Goal: Task Accomplishment & Management: Complete application form

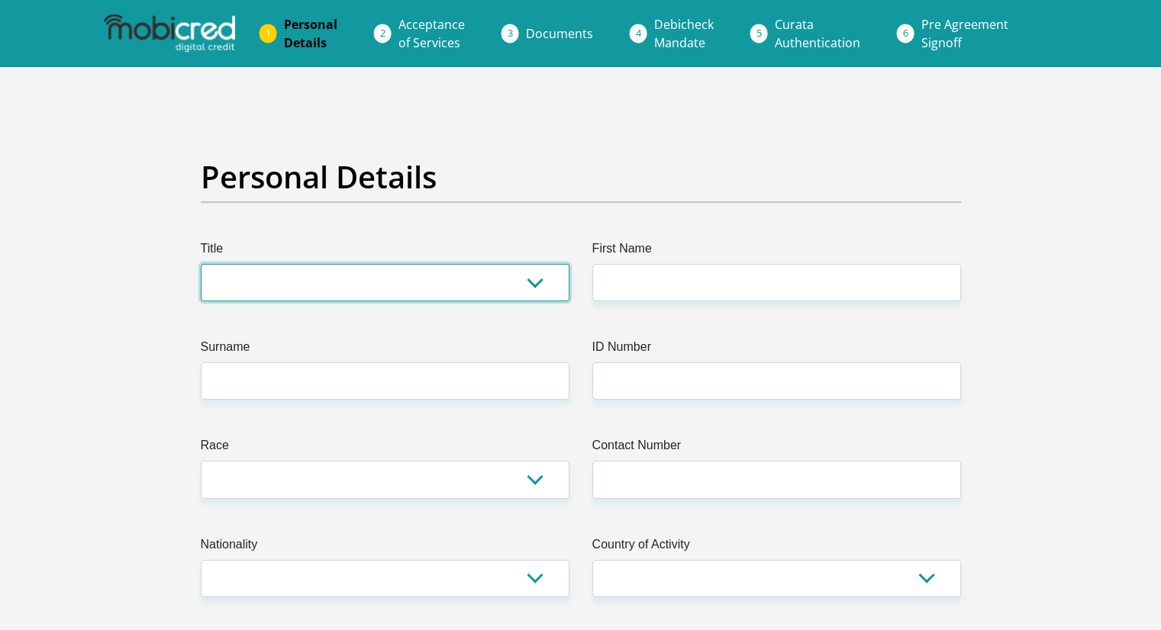
click at [402, 279] on select "Mr Ms Mrs Dr [PERSON_NAME]" at bounding box center [385, 282] width 369 height 37
select select "Ms"
click at [201, 264] on select "Mr Ms Mrs Dr [PERSON_NAME]" at bounding box center [385, 282] width 369 height 37
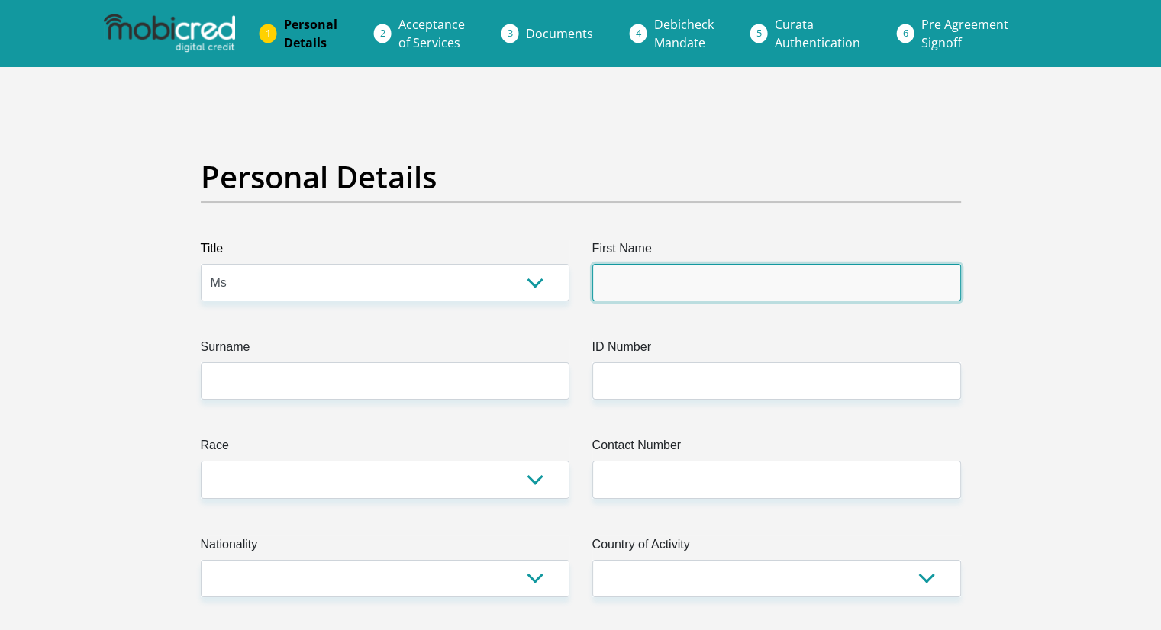
click at [655, 291] on input "First Name" at bounding box center [776, 282] width 369 height 37
type input "Asekona"
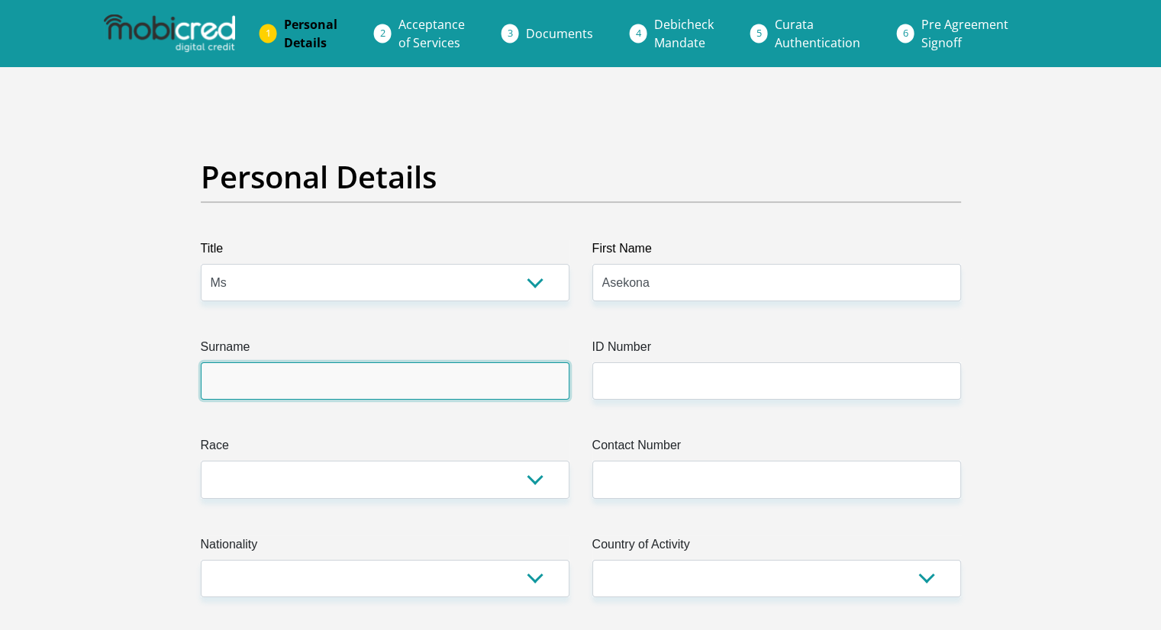
click at [402, 379] on input "Surname" at bounding box center [385, 381] width 369 height 37
type input "Xanywa"
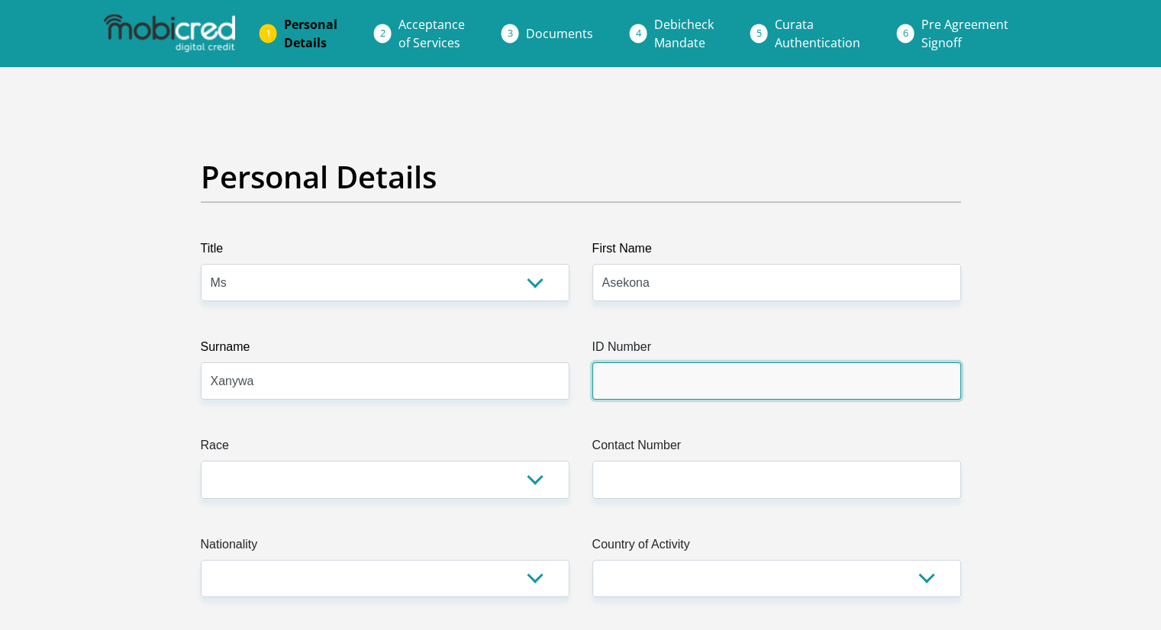
click at [646, 388] on input "ID Number" at bounding box center [776, 381] width 369 height 37
type input "9808201010086"
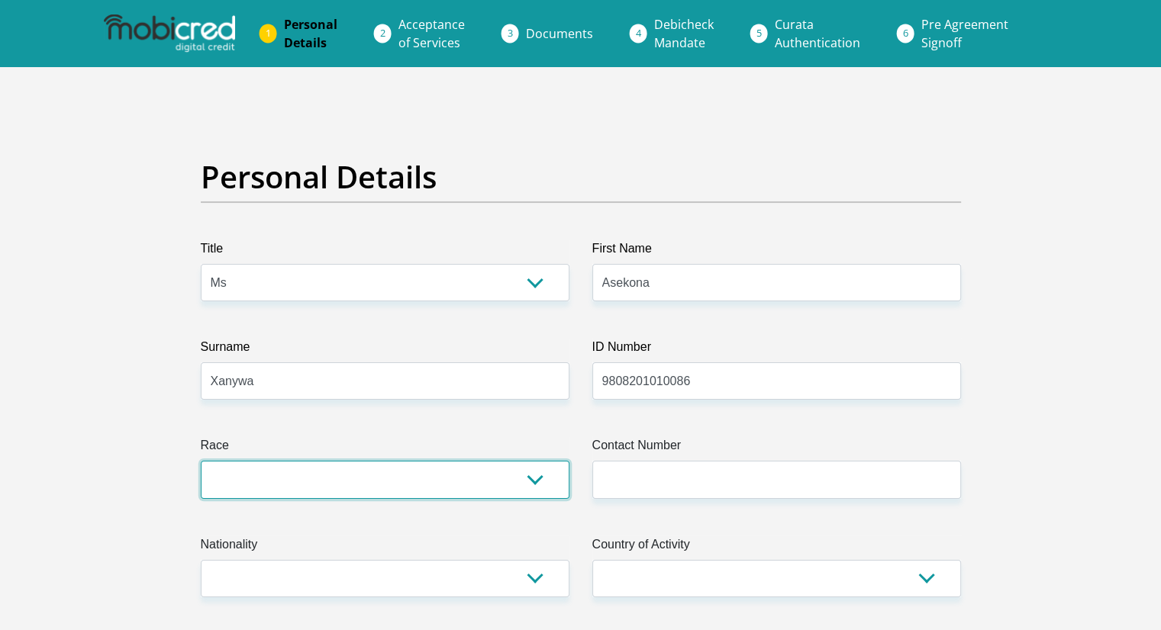
click at [527, 484] on select "Black Coloured Indian White Other" at bounding box center [385, 479] width 369 height 37
select select "1"
click at [201, 461] on select "Black Coloured Indian White Other" at bounding box center [385, 479] width 369 height 37
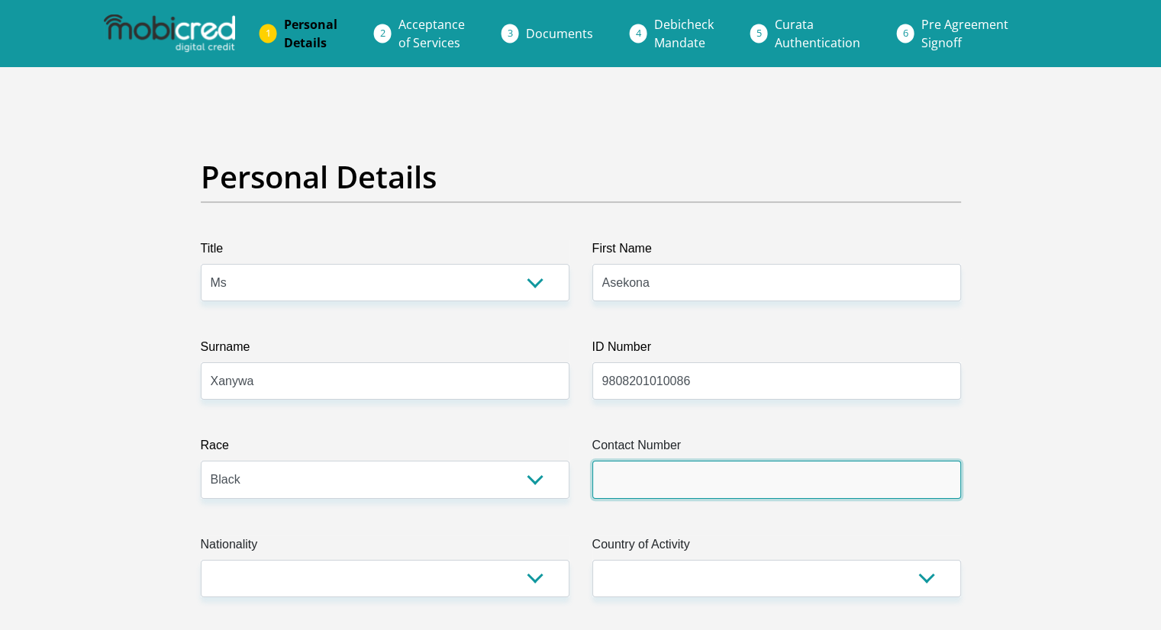
click at [778, 490] on input "Contact Number" at bounding box center [776, 479] width 369 height 37
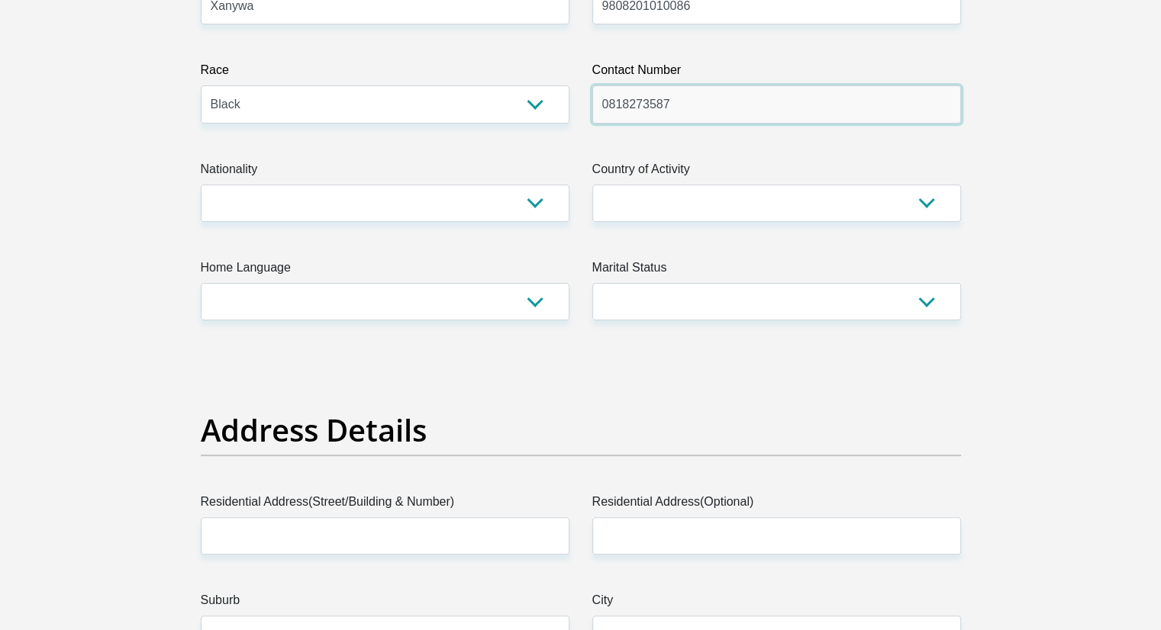
scroll to position [443, 0]
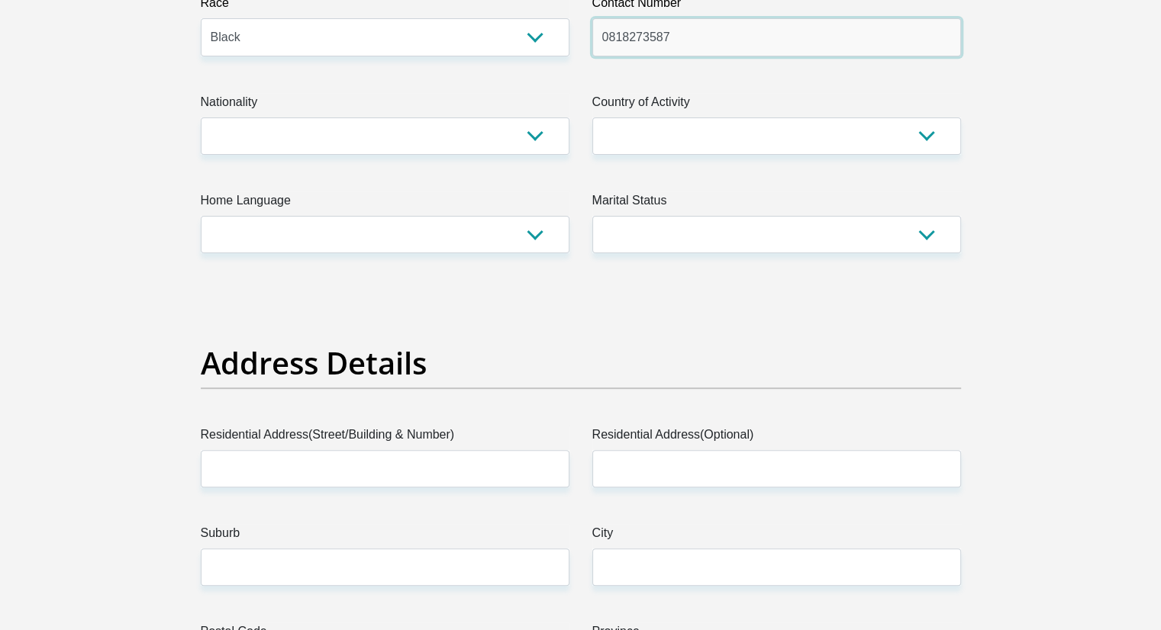
type input "0818273587"
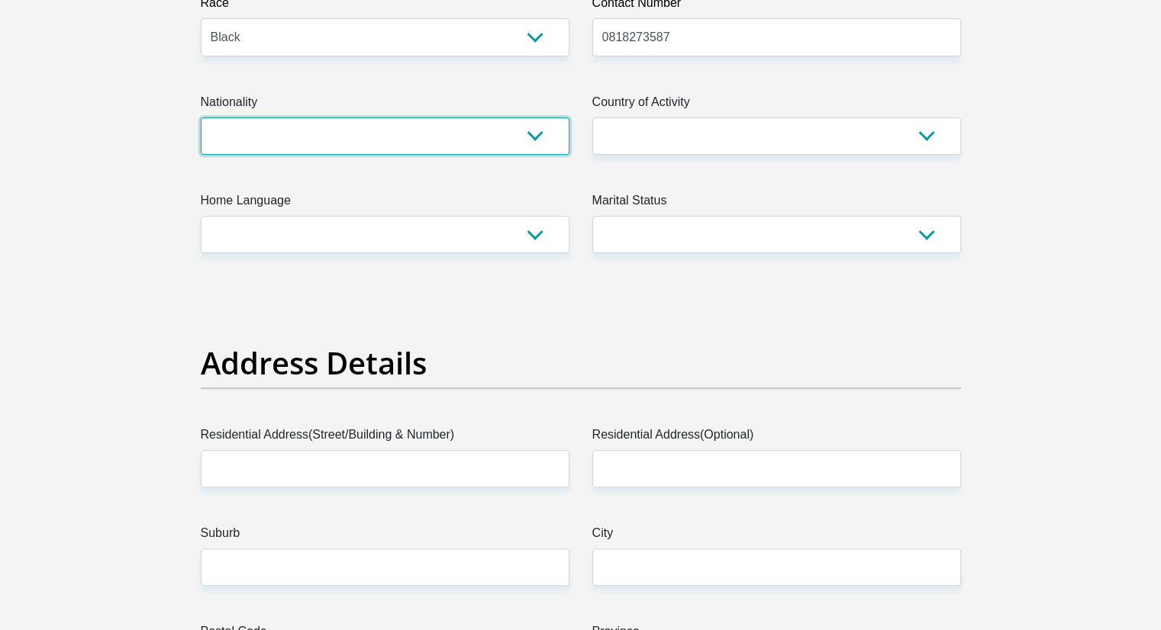
click at [536, 139] on select "[GEOGRAPHIC_DATA] [GEOGRAPHIC_DATA] [GEOGRAPHIC_DATA] [GEOGRAPHIC_DATA] [GEOGRA…" at bounding box center [385, 136] width 369 height 37
select select "ZAF"
click at [201, 118] on select "[GEOGRAPHIC_DATA] [GEOGRAPHIC_DATA] [GEOGRAPHIC_DATA] [GEOGRAPHIC_DATA] [GEOGRA…" at bounding box center [385, 136] width 369 height 37
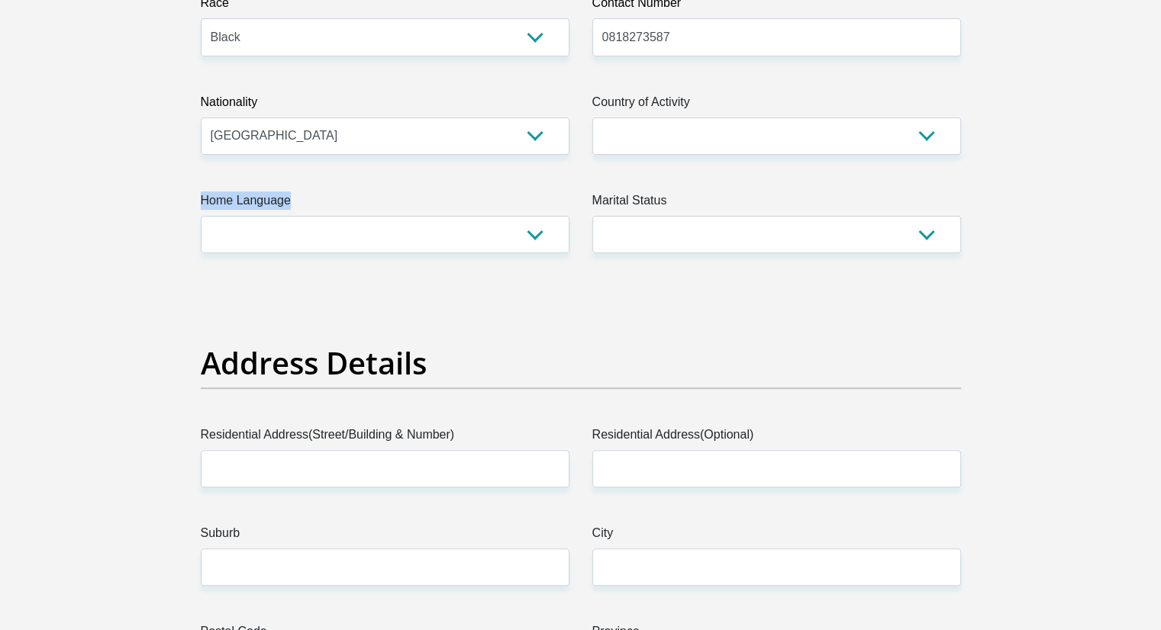
drag, startPoint x: 375, startPoint y: 191, endPoint x: 707, endPoint y: 122, distance: 338.3
click at [707, 122] on select "[GEOGRAPHIC_DATA] [GEOGRAPHIC_DATA] [GEOGRAPHIC_DATA] [GEOGRAPHIC_DATA] [GEOGRA…" at bounding box center [776, 136] width 369 height 37
select select "ZAF"
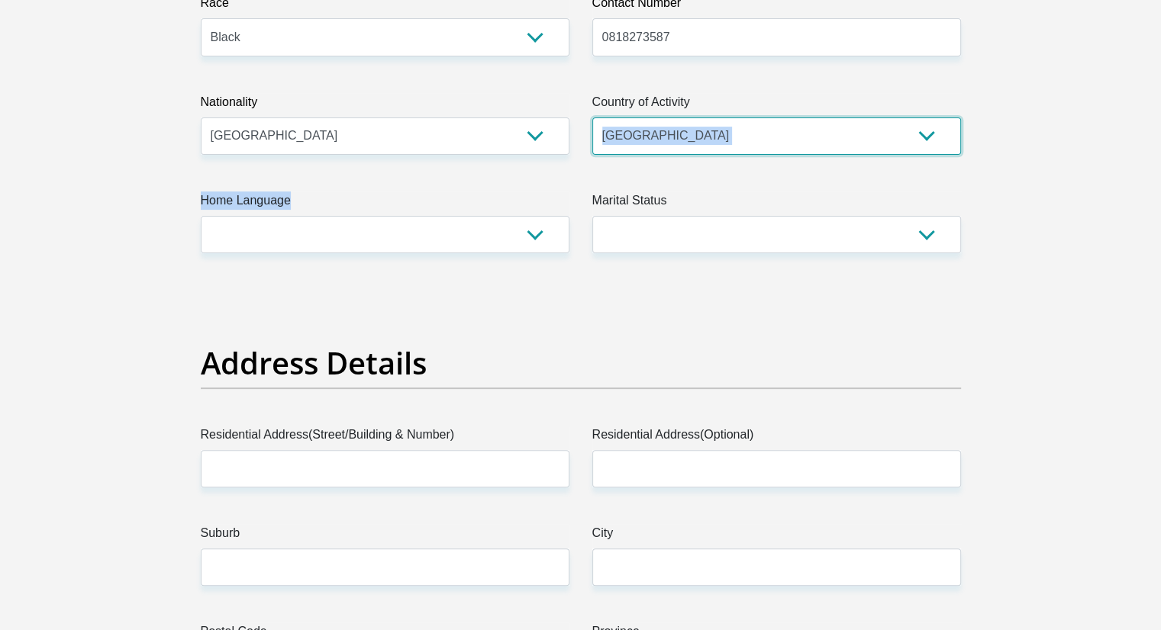
click at [592, 118] on select "[GEOGRAPHIC_DATA] [GEOGRAPHIC_DATA] [GEOGRAPHIC_DATA] [GEOGRAPHIC_DATA] [GEOGRA…" at bounding box center [776, 136] width 369 height 37
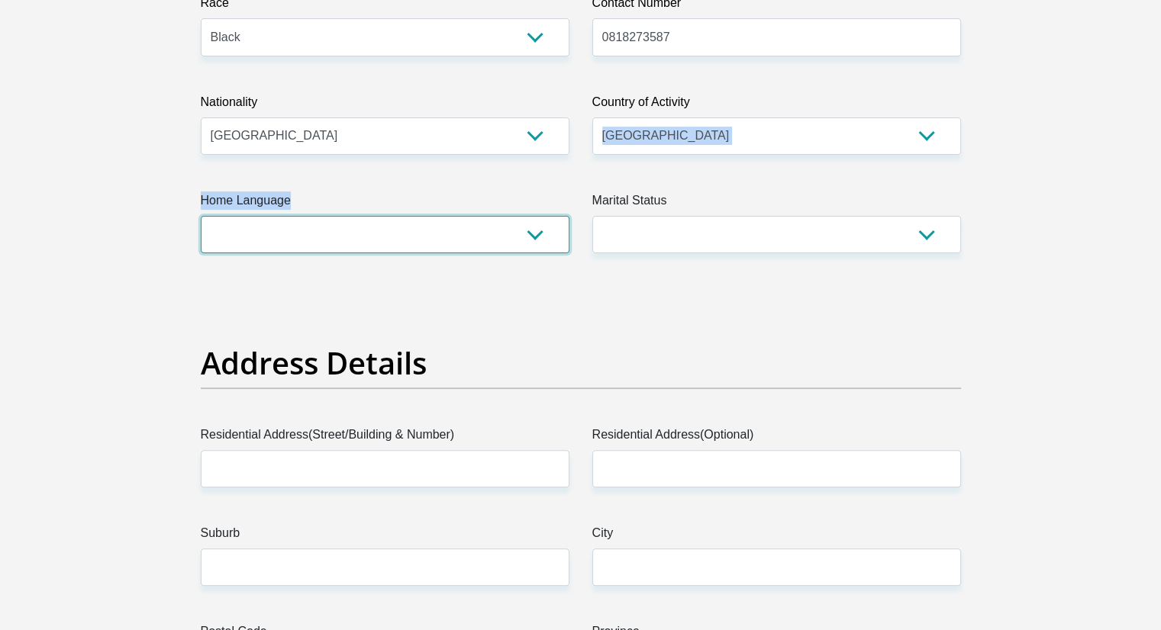
click at [531, 230] on select "Afrikaans English Sepedi South Ndebele Southern Sotho Swati Tsonga Tswana Venda…" at bounding box center [385, 234] width 369 height 37
select select "eng"
click at [201, 216] on select "Afrikaans English Sepedi South Ndebele Southern Sotho Swati Tsonga Tswana Venda…" at bounding box center [385, 234] width 369 height 37
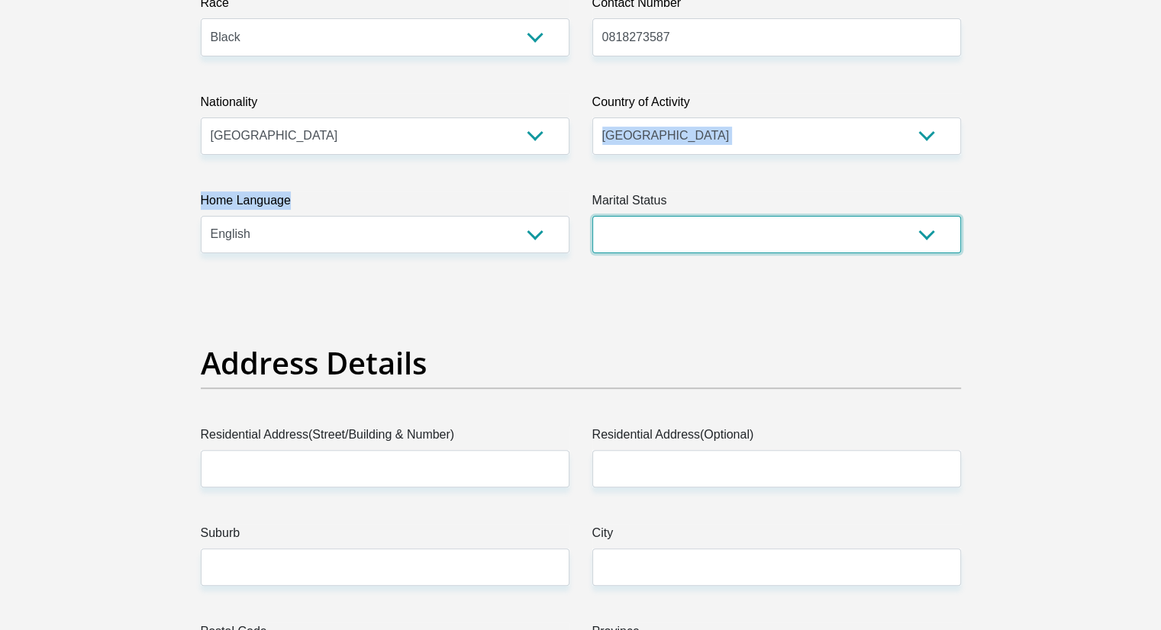
click at [669, 248] on select "Married ANC Single Divorced Widowed Married COP or Customary Law" at bounding box center [776, 234] width 369 height 37
select select "2"
click at [592, 216] on select "Married ANC Single Divorced Widowed Married COP or Customary Law" at bounding box center [776, 234] width 369 height 37
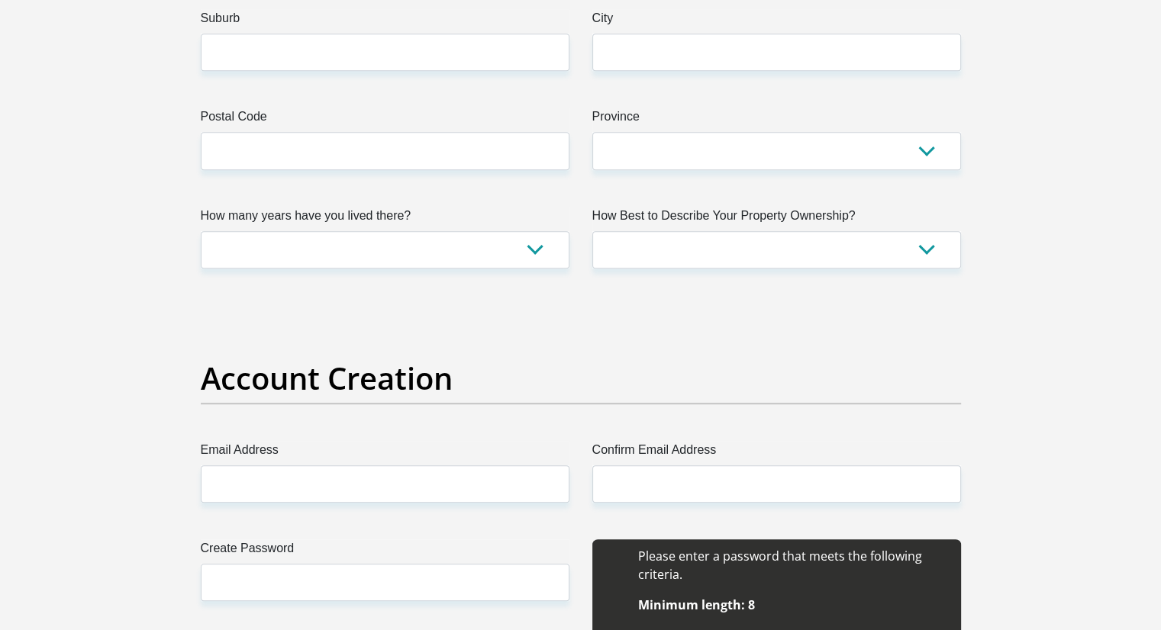
scroll to position [830, 0]
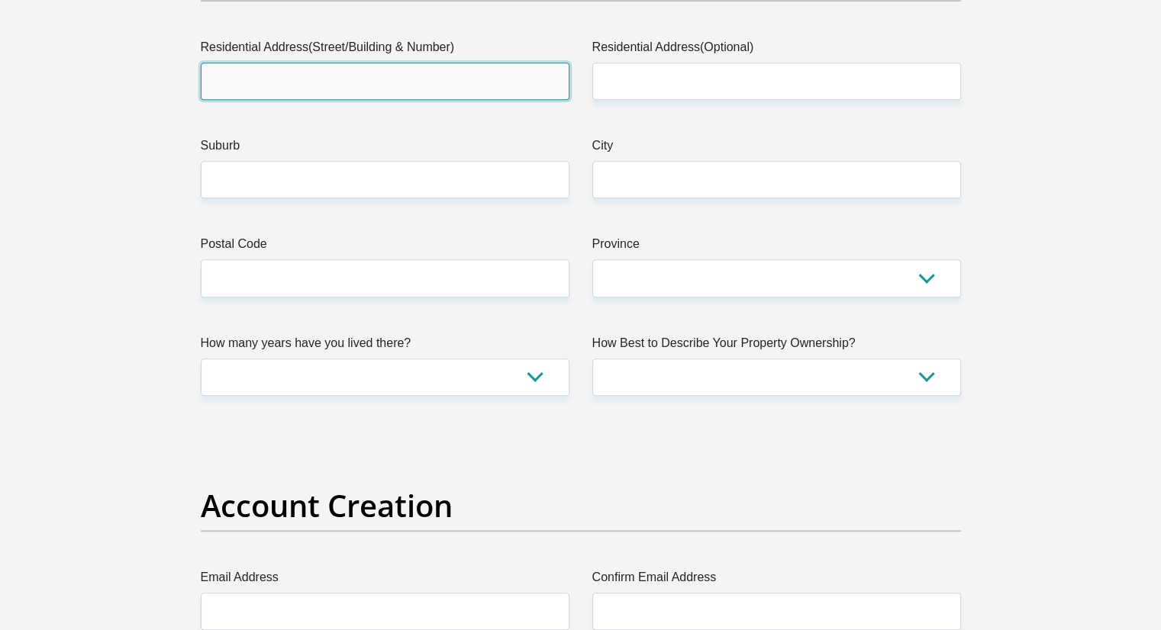
click at [433, 74] on input "Residential Address(Street/Building & Number)" at bounding box center [385, 81] width 369 height 37
type input "[STREET_ADDRESS]"
type input "[PERSON_NAME]"
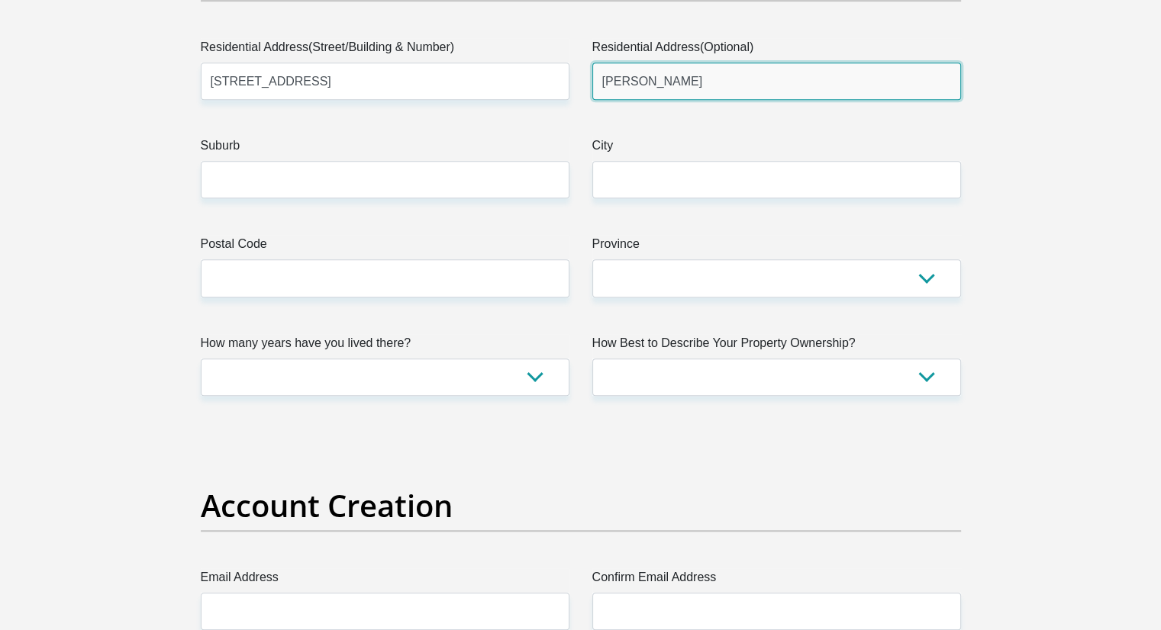
type input "Cape"
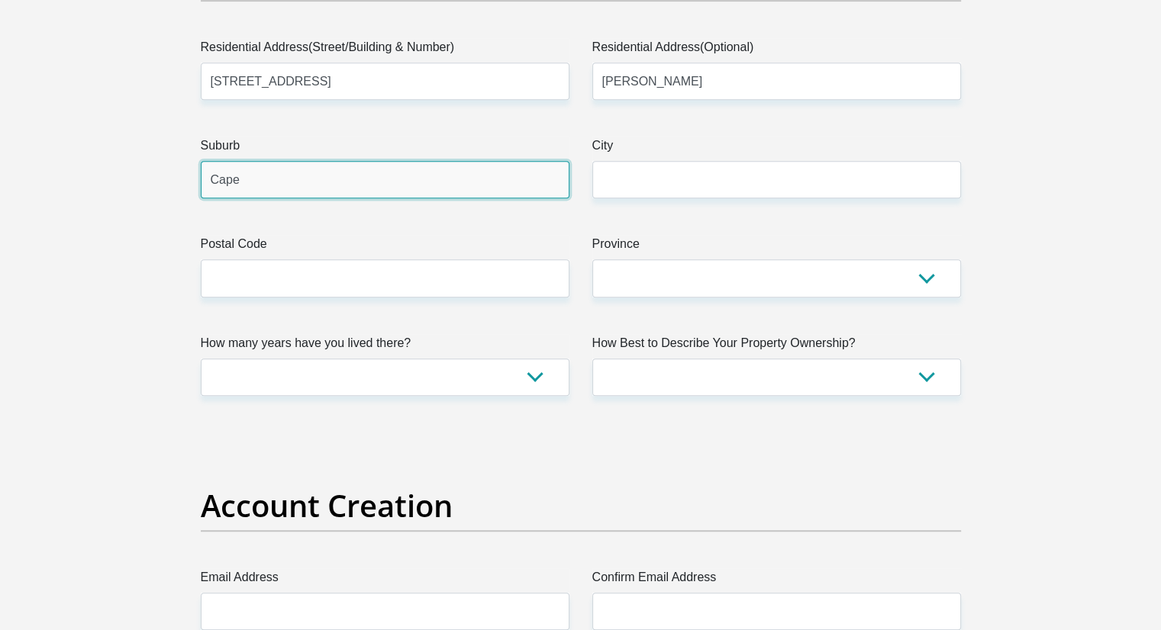
type input "Cape"
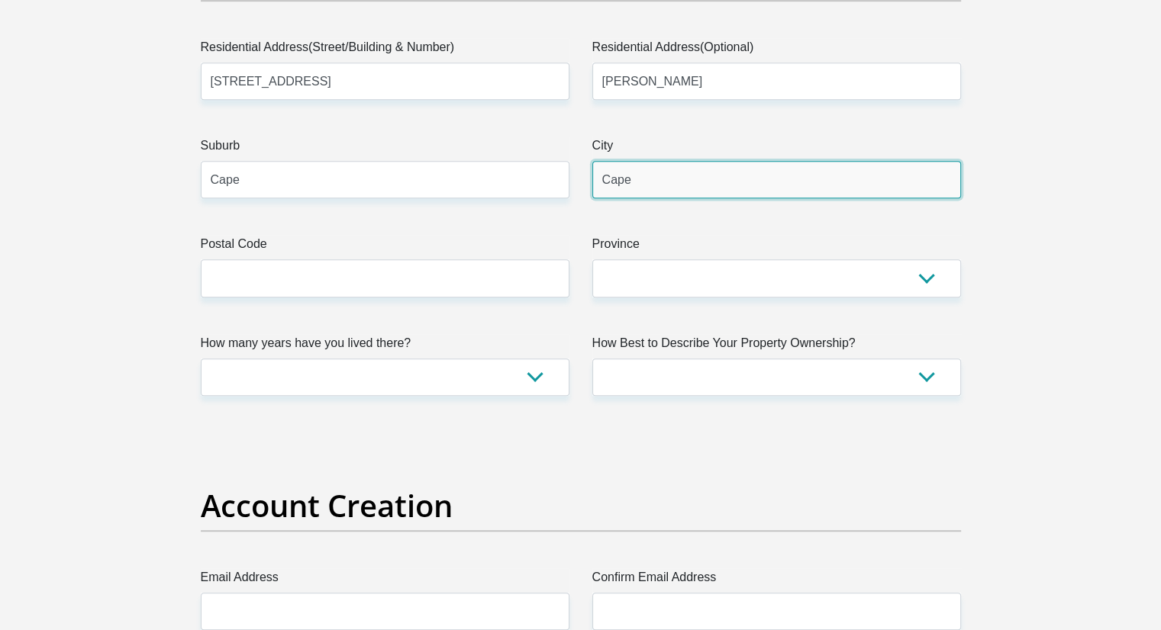
type input "7530"
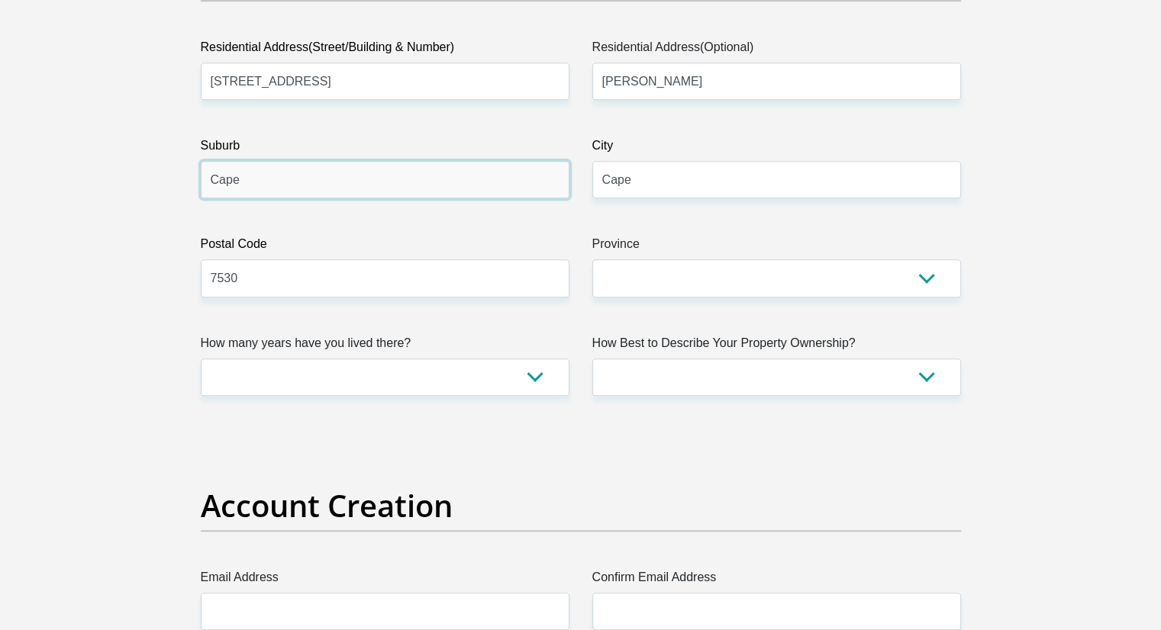
click at [294, 195] on input "Cape" at bounding box center [385, 179] width 369 height 37
type input "[GEOGRAPHIC_DATA]"
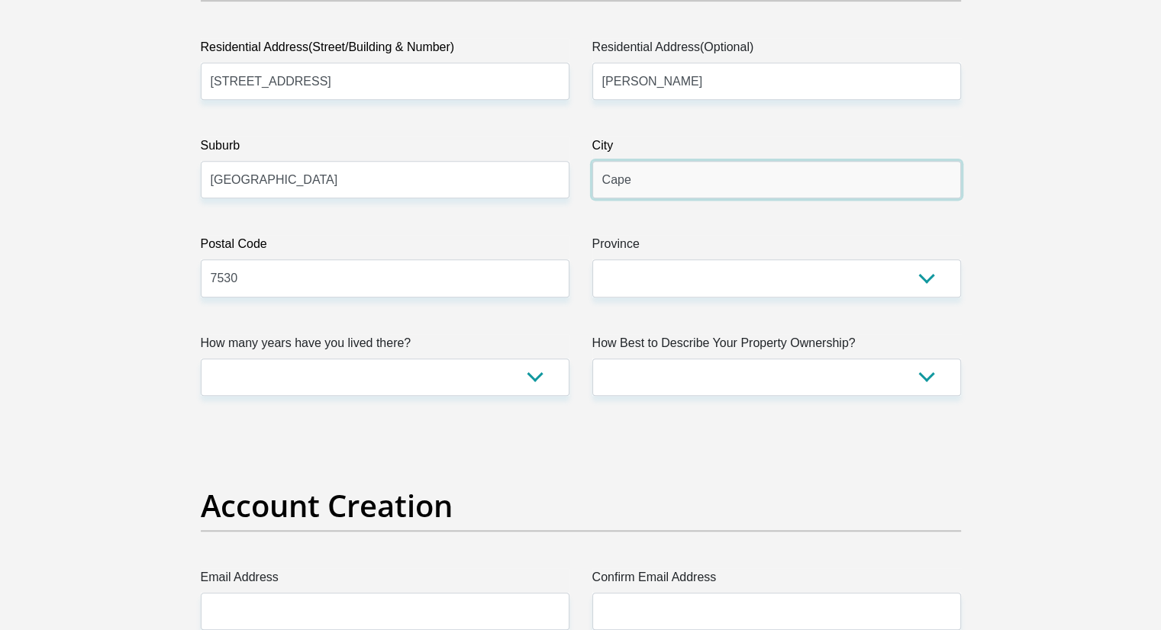
click at [697, 182] on input "Cape" at bounding box center [776, 179] width 369 height 37
type input "[GEOGRAPHIC_DATA]"
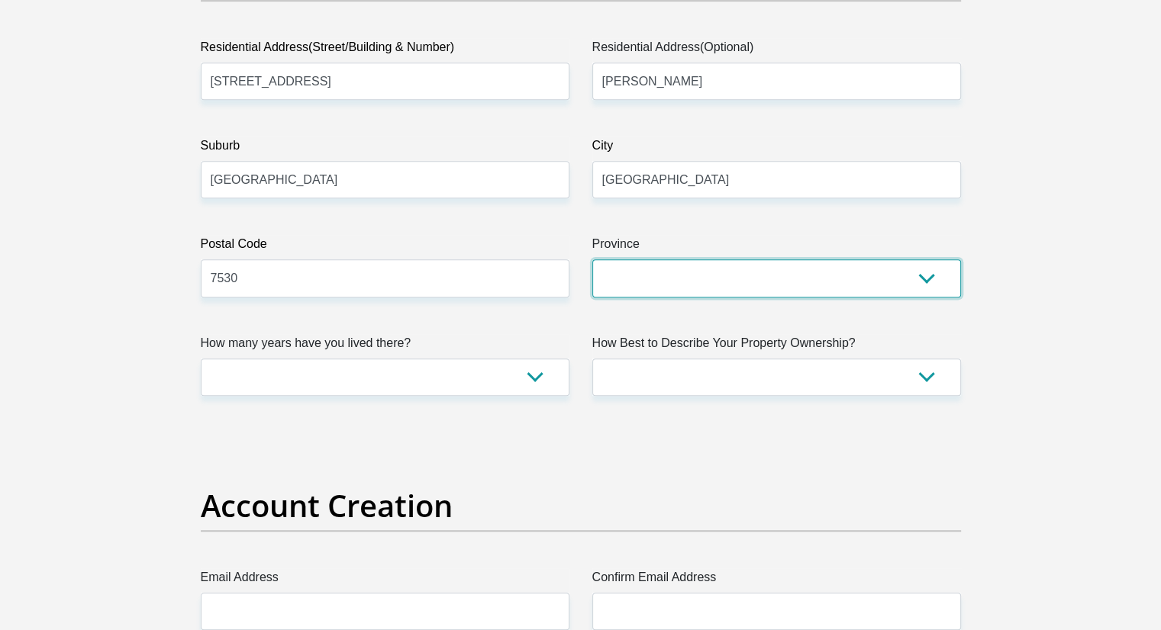
click at [669, 265] on select "Eastern Cape Free State [GEOGRAPHIC_DATA] [GEOGRAPHIC_DATA][DATE] [GEOGRAPHIC_D…" at bounding box center [776, 277] width 369 height 37
select select "Western Cape"
click at [592, 259] on select "Eastern Cape Free State [GEOGRAPHIC_DATA] [GEOGRAPHIC_DATA][DATE] [GEOGRAPHIC_D…" at bounding box center [776, 277] width 369 height 37
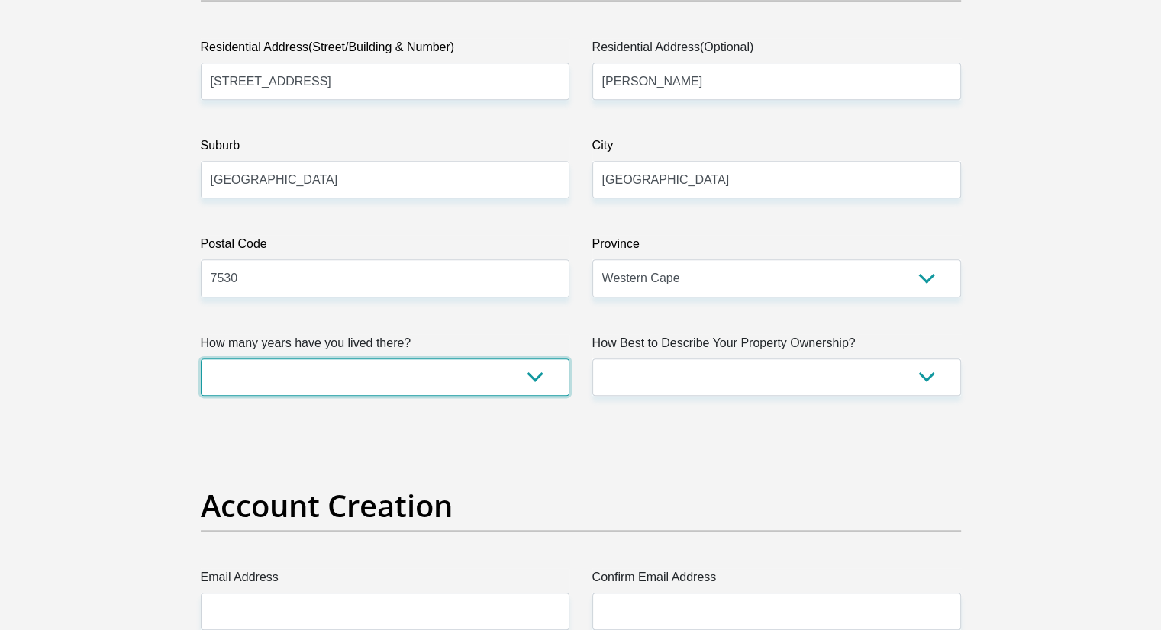
click at [501, 378] on select "less than 1 year 1-3 years 3-5 years 5+ years" at bounding box center [385, 377] width 369 height 37
select select "2"
click at [201, 359] on select "less than 1 year 1-3 years 3-5 years 5+ years" at bounding box center [385, 377] width 369 height 37
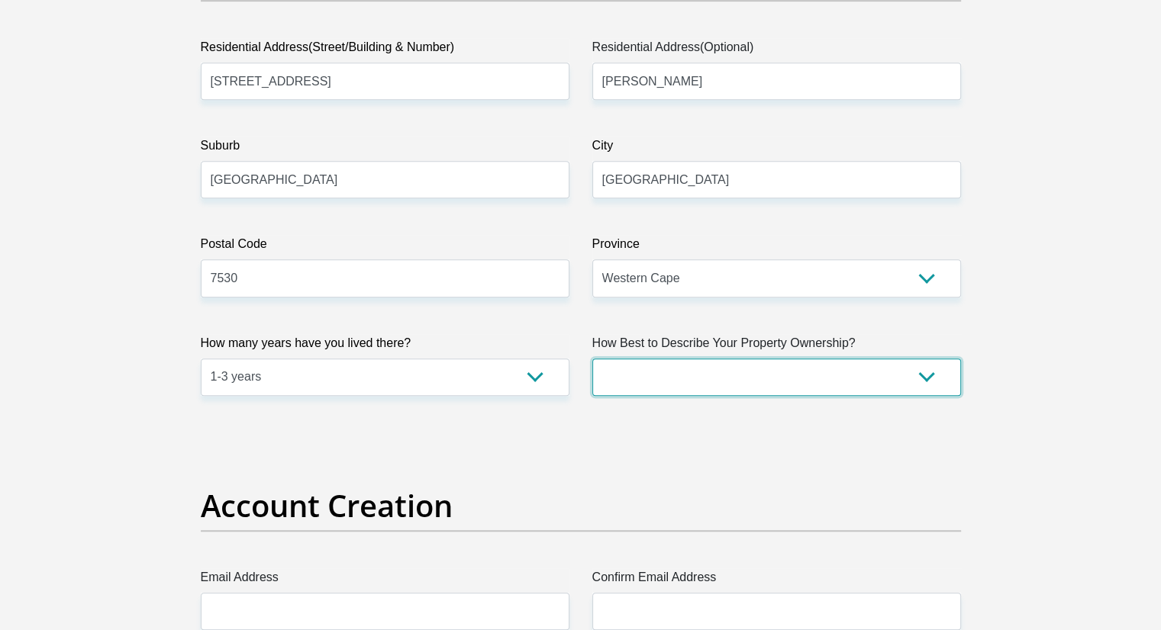
click at [695, 373] on select "Owned Rented Family Owned Company Dwelling" at bounding box center [776, 377] width 369 height 37
select select "Rented"
click at [592, 359] on select "Owned Rented Family Owned Company Dwelling" at bounding box center [776, 377] width 369 height 37
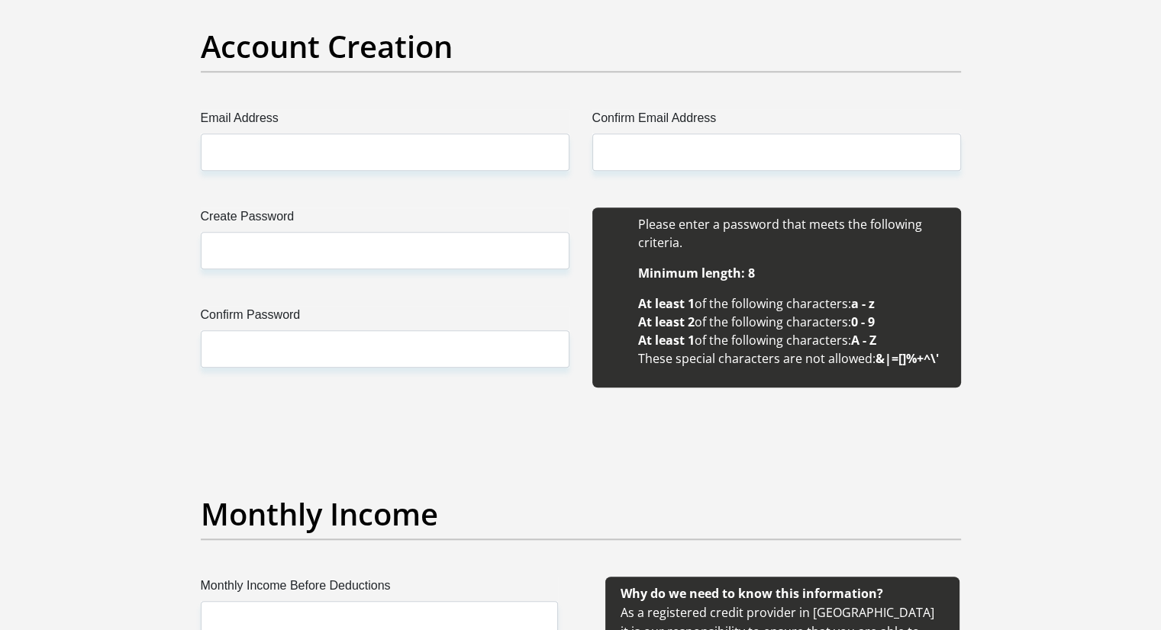
scroll to position [1278, 0]
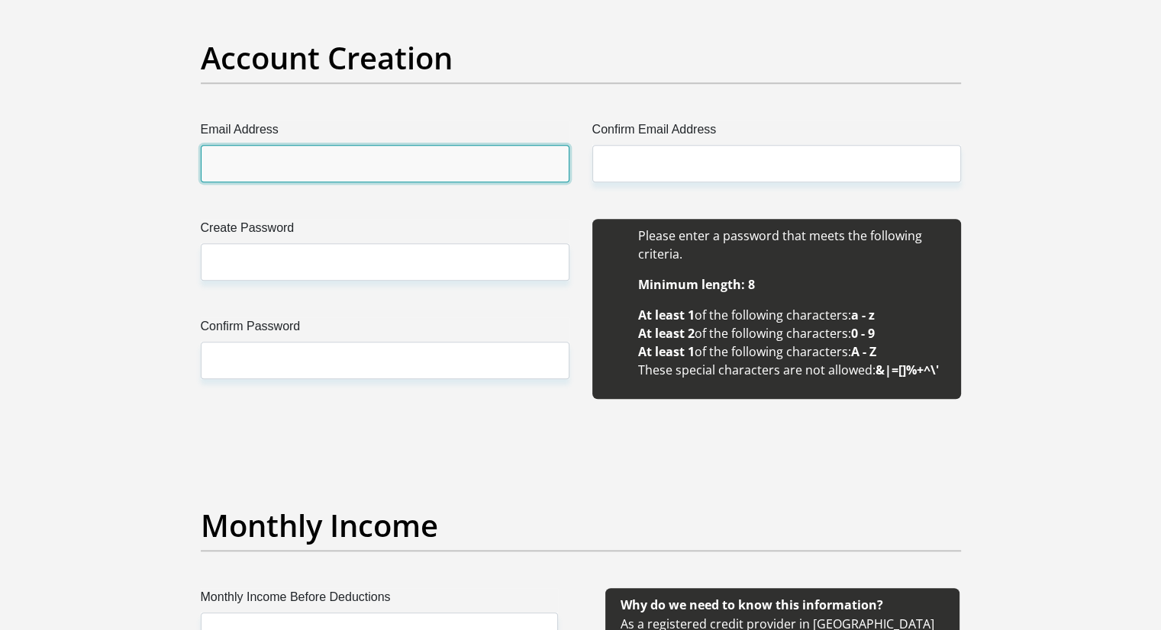
click at [302, 153] on input "Email Address" at bounding box center [385, 163] width 369 height 37
type input "[EMAIL_ADDRESS][DOMAIN_NAME]"
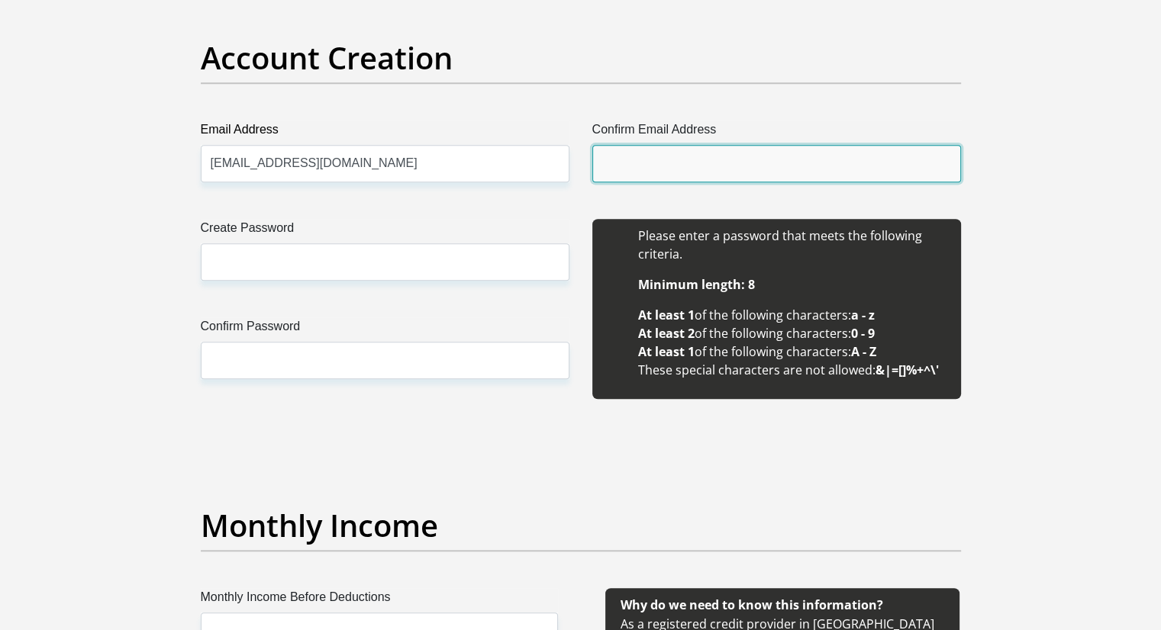
click at [663, 152] on input "Confirm Email Address" at bounding box center [776, 163] width 369 height 37
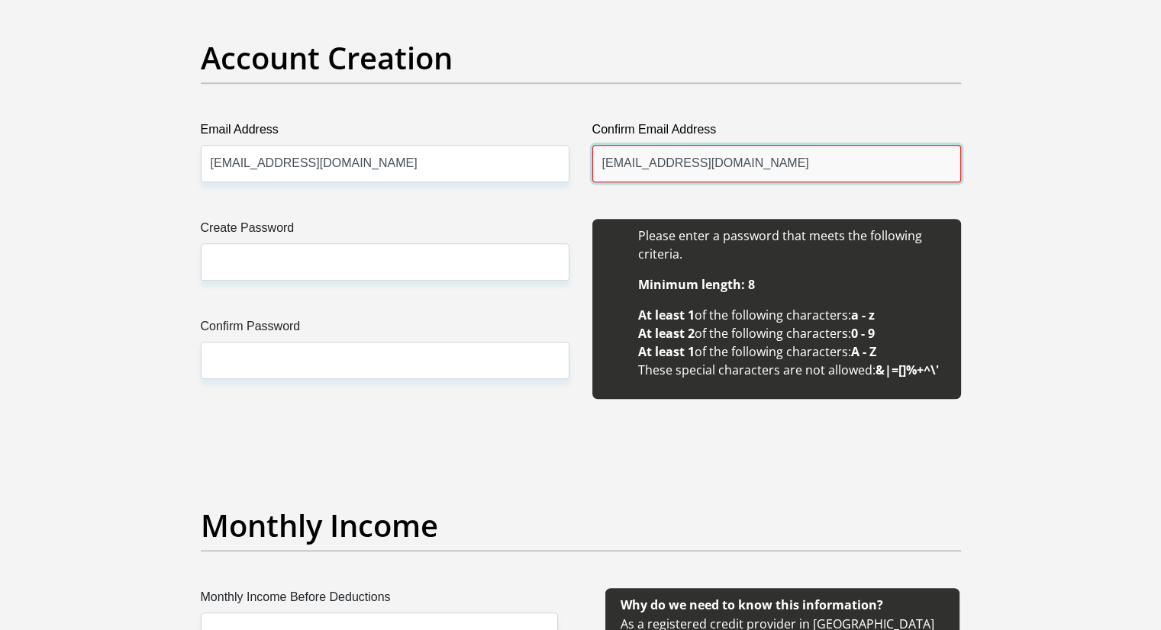
click at [708, 166] on input "[EMAIL_ADDRESS][DOMAIN_NAME]" at bounding box center [776, 163] width 369 height 37
type input "[EMAIL_ADDRESS][DOMAIN_NAME]"
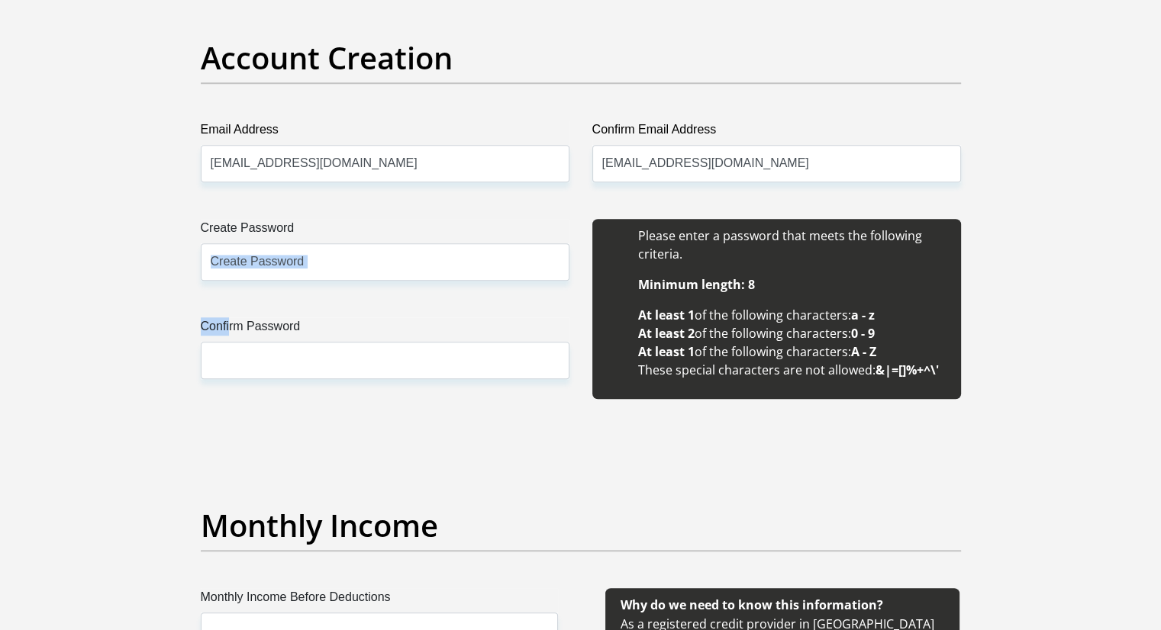
drag, startPoint x: 230, startPoint y: 288, endPoint x: 292, endPoint y: 237, distance: 80.8
click at [292, 237] on div "Create Password Please input valid password Confirm Password" at bounding box center [385, 317] width 392 height 197
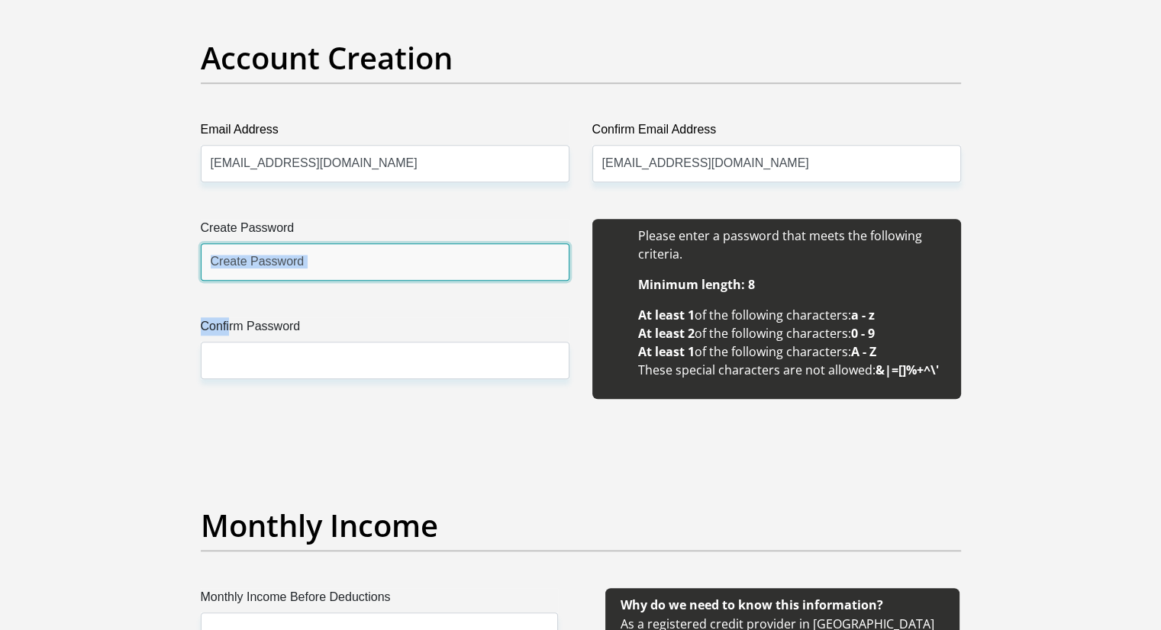
click at [340, 263] on input "Create Password" at bounding box center [385, 261] width 369 height 37
type input "Xanywa$80"
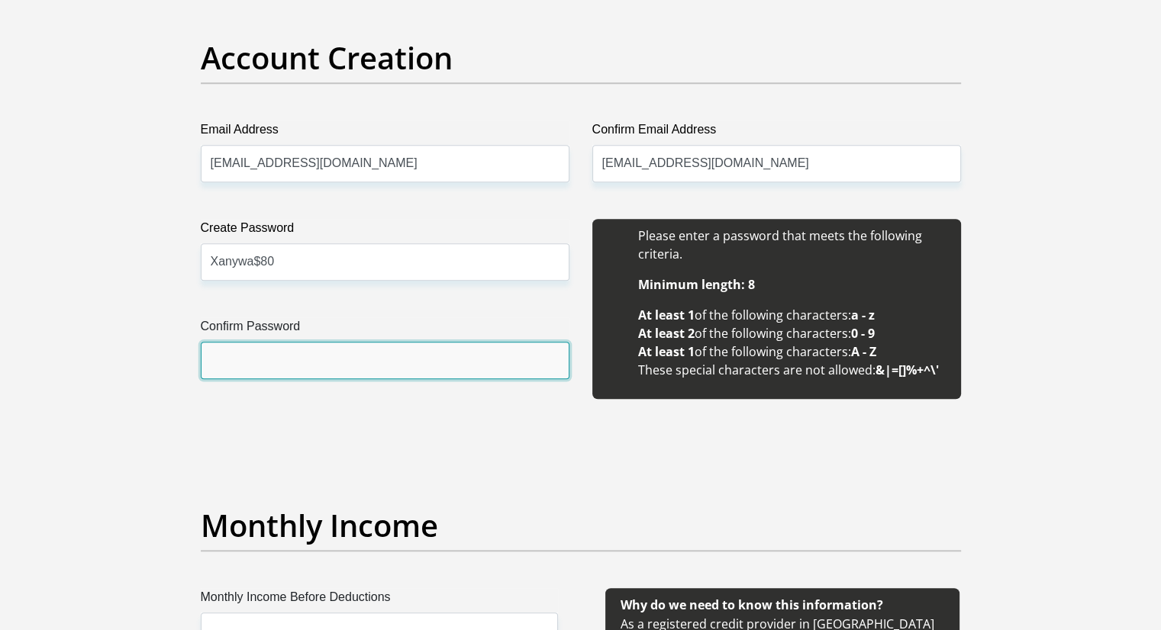
click at [235, 358] on input "Confirm Password" at bounding box center [385, 360] width 369 height 37
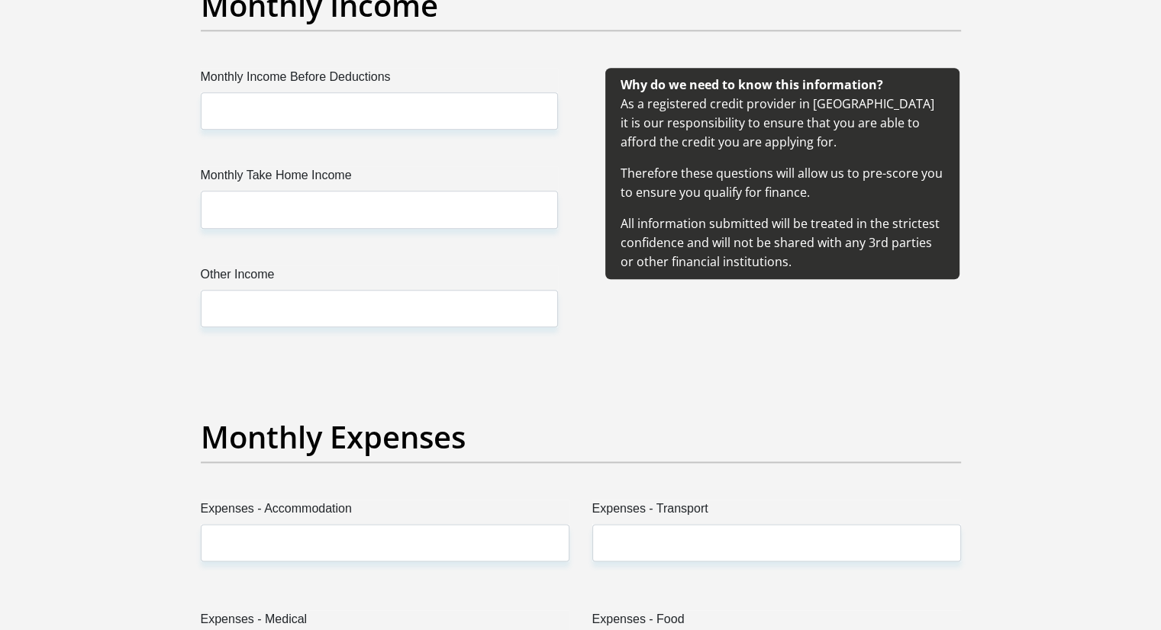
scroll to position [1827, 0]
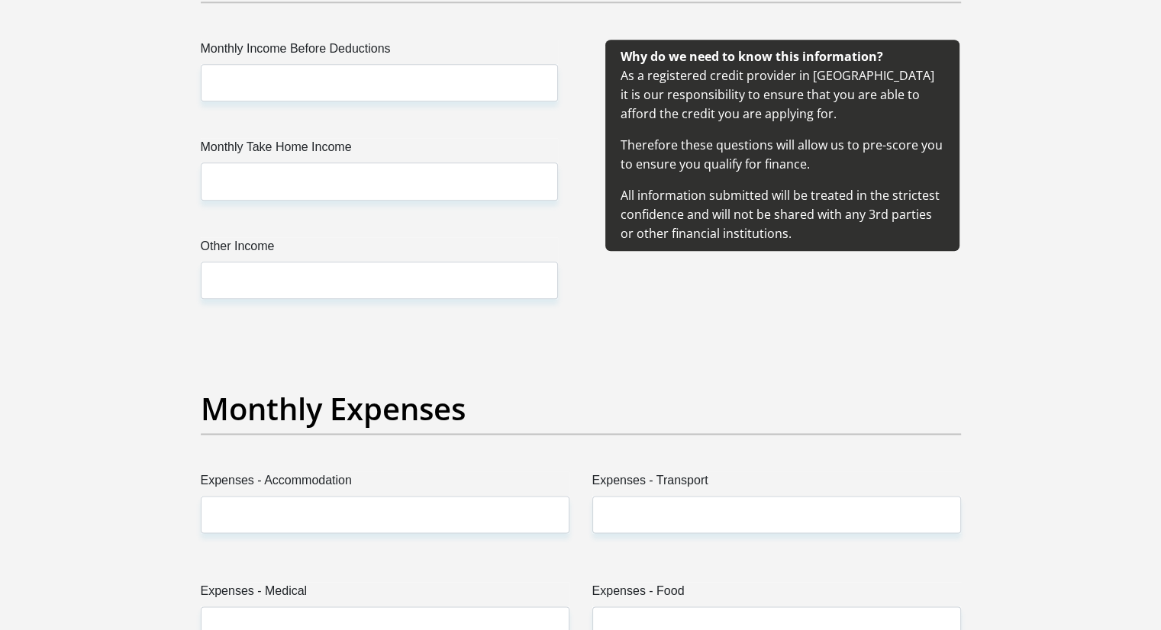
type input "Xanywa$80"
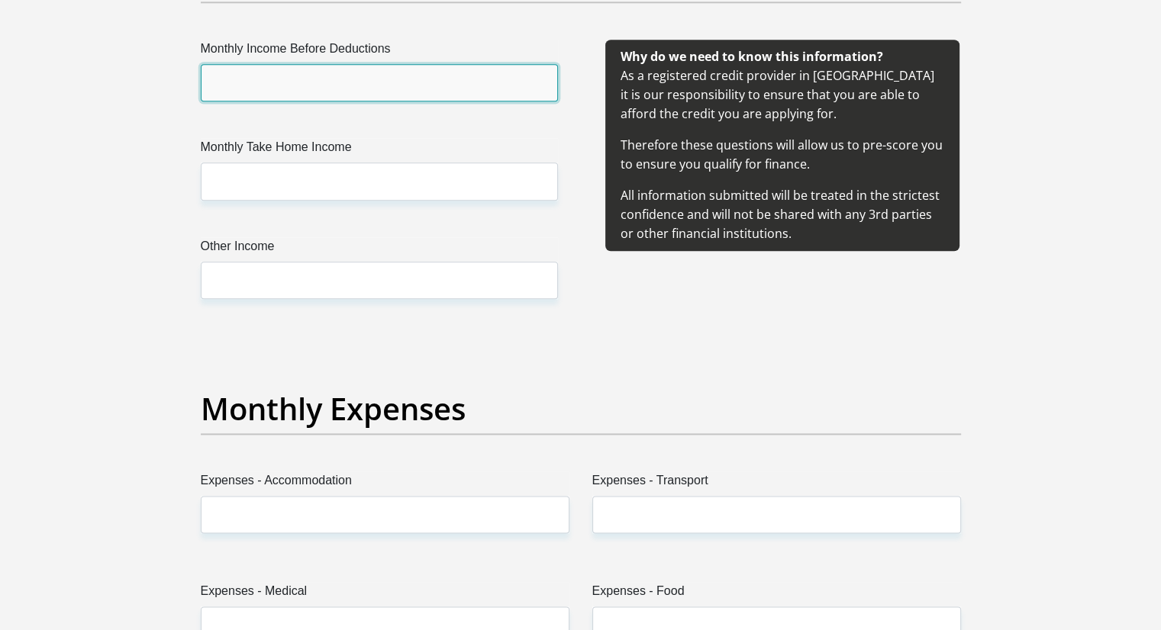
click at [407, 81] on input "Monthly Income Before Deductions" at bounding box center [379, 82] width 357 height 37
type input "16000"
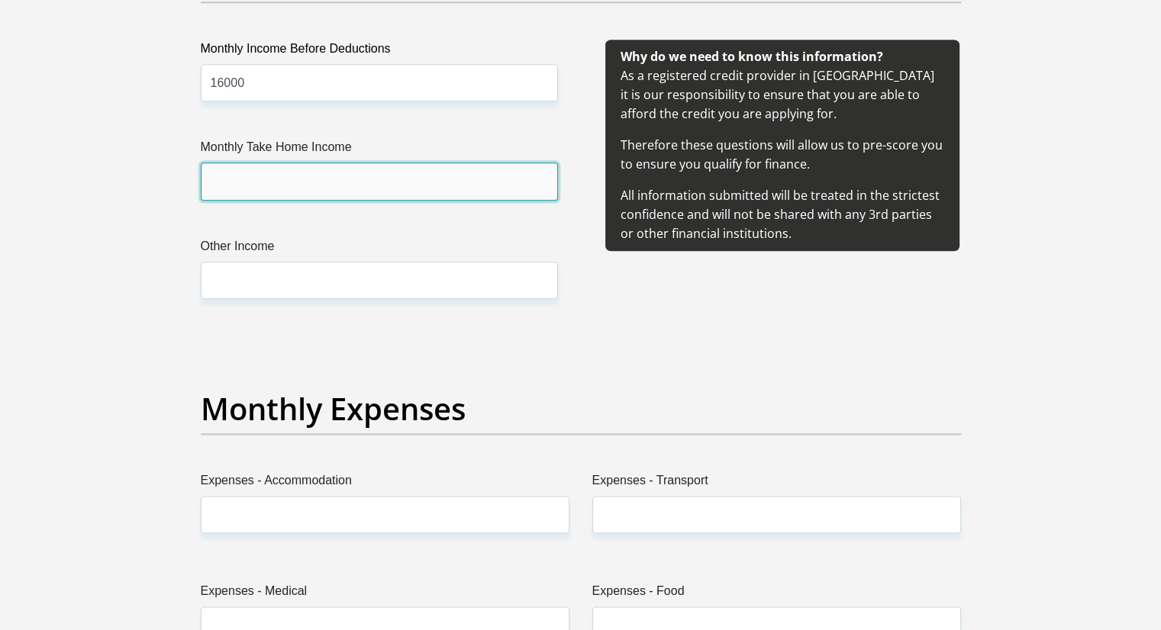
click at [272, 187] on input "Monthly Take Home Income" at bounding box center [379, 181] width 357 height 37
type input "8000"
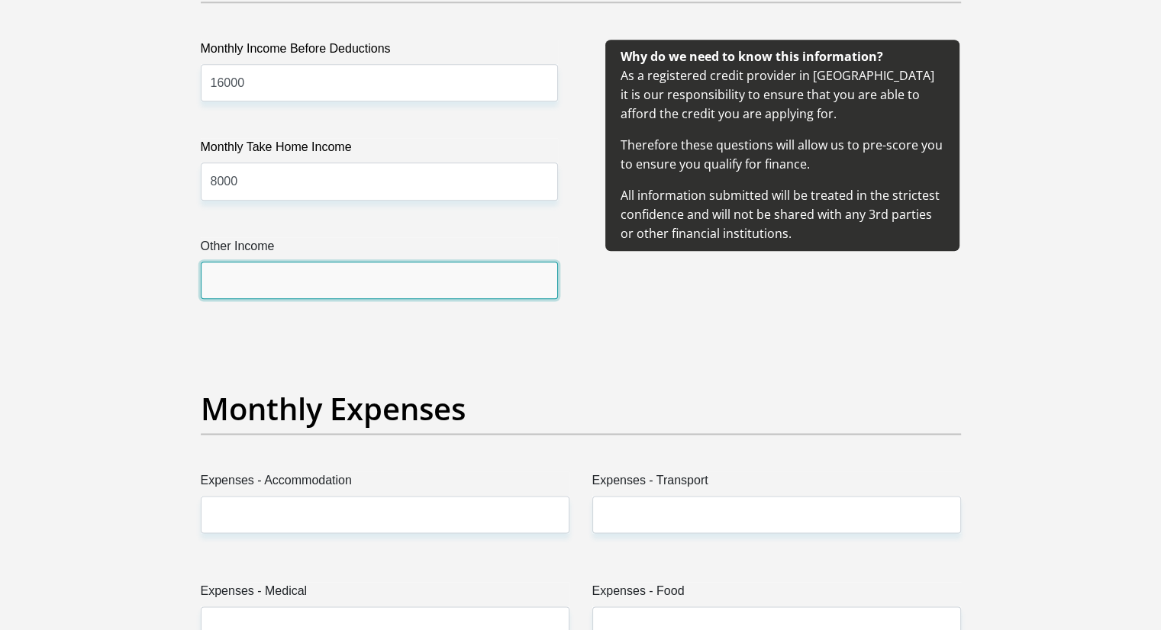
click at [328, 281] on input "Other Income" at bounding box center [379, 280] width 357 height 37
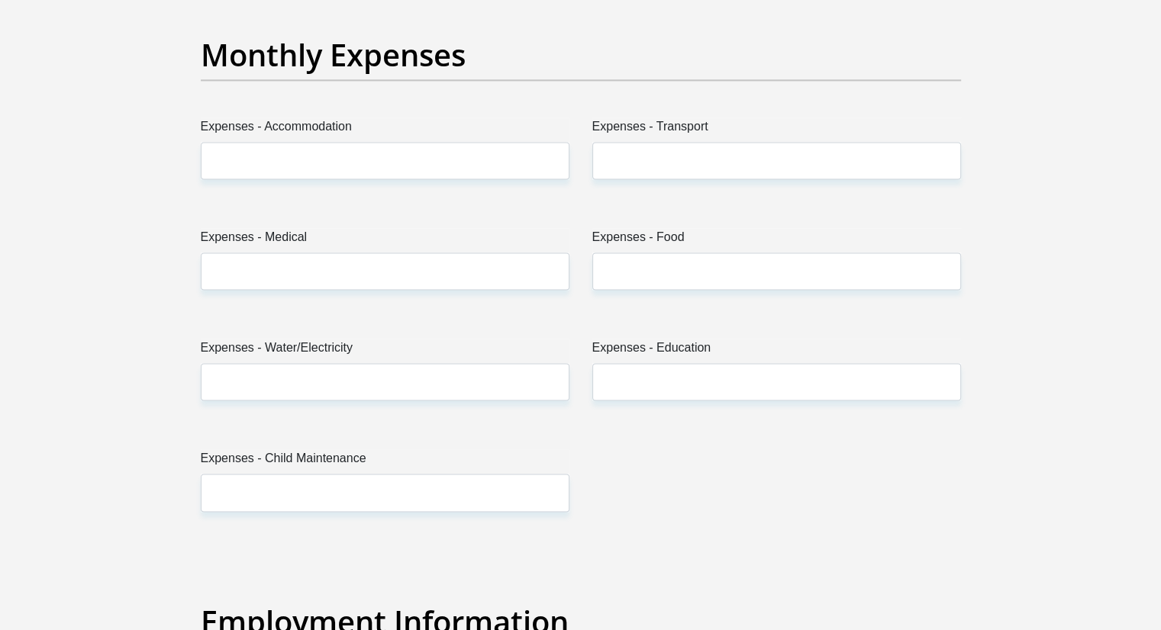
scroll to position [2237, 0]
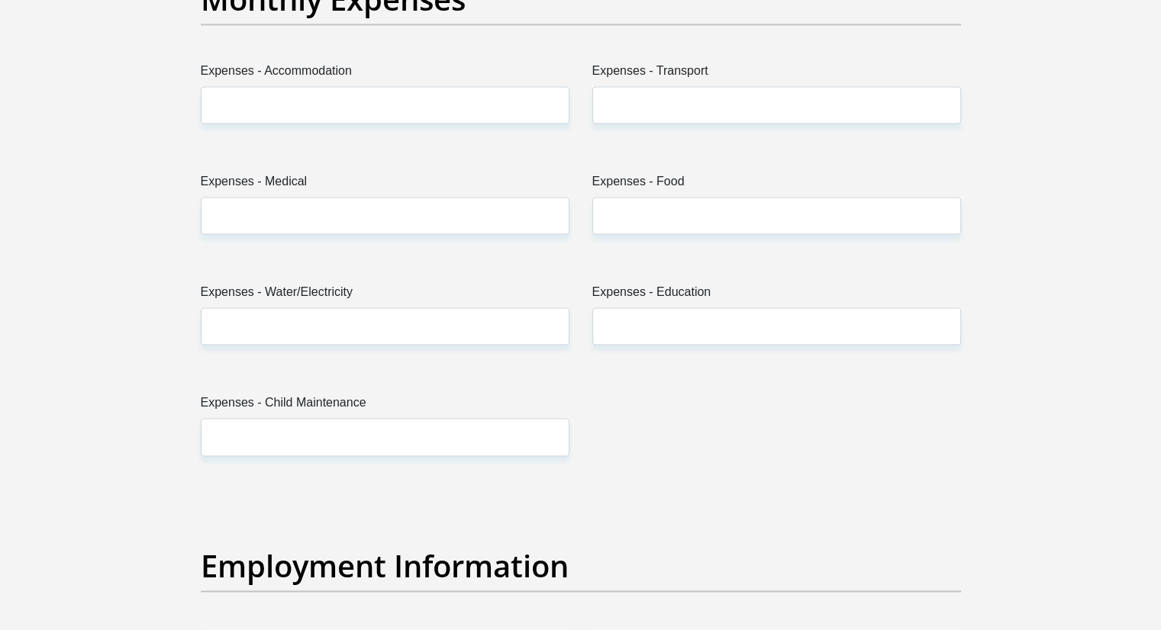
type input "3800"
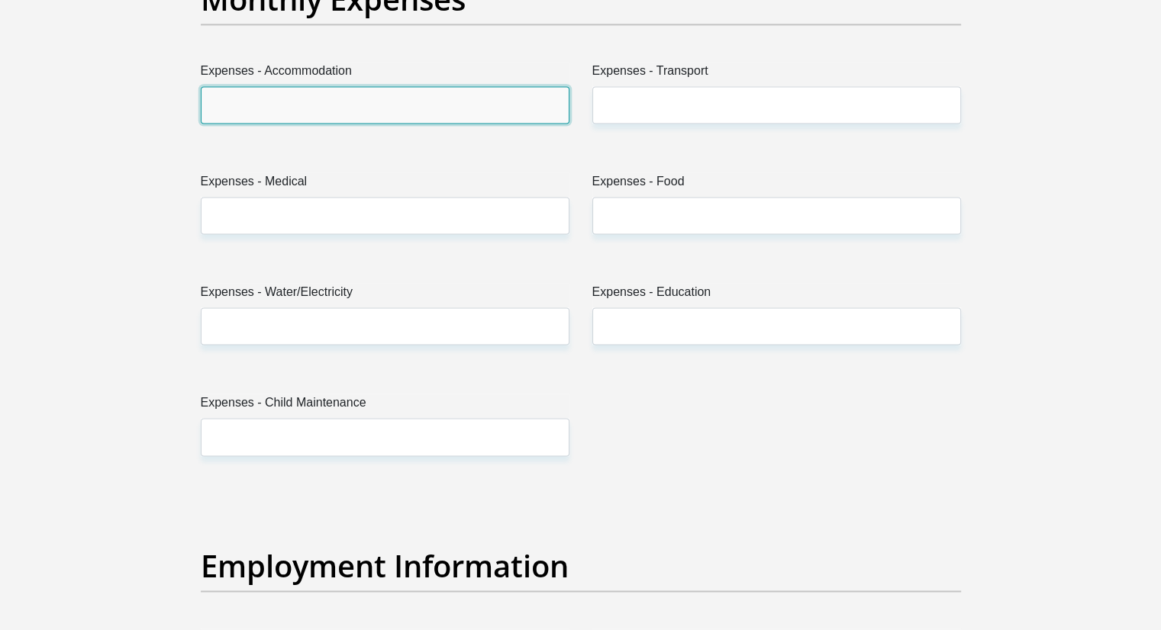
click at [284, 98] on input "Expenses - Accommodation" at bounding box center [385, 104] width 369 height 37
type input "0"
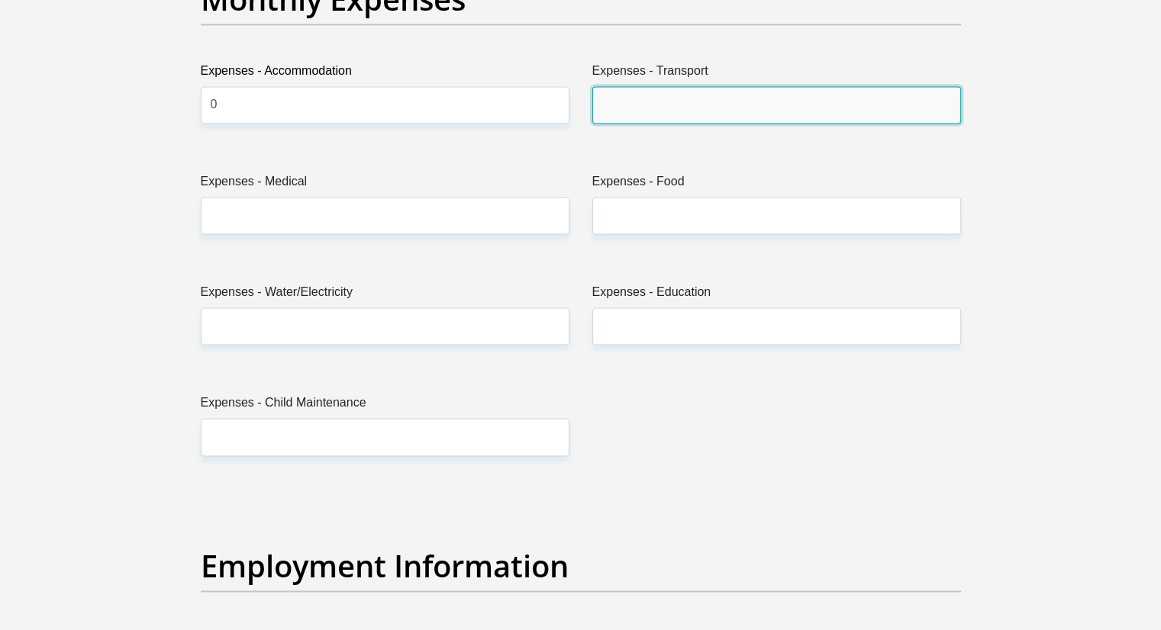
click at [648, 108] on input "Expenses - Transport" at bounding box center [776, 104] width 369 height 37
type input "500"
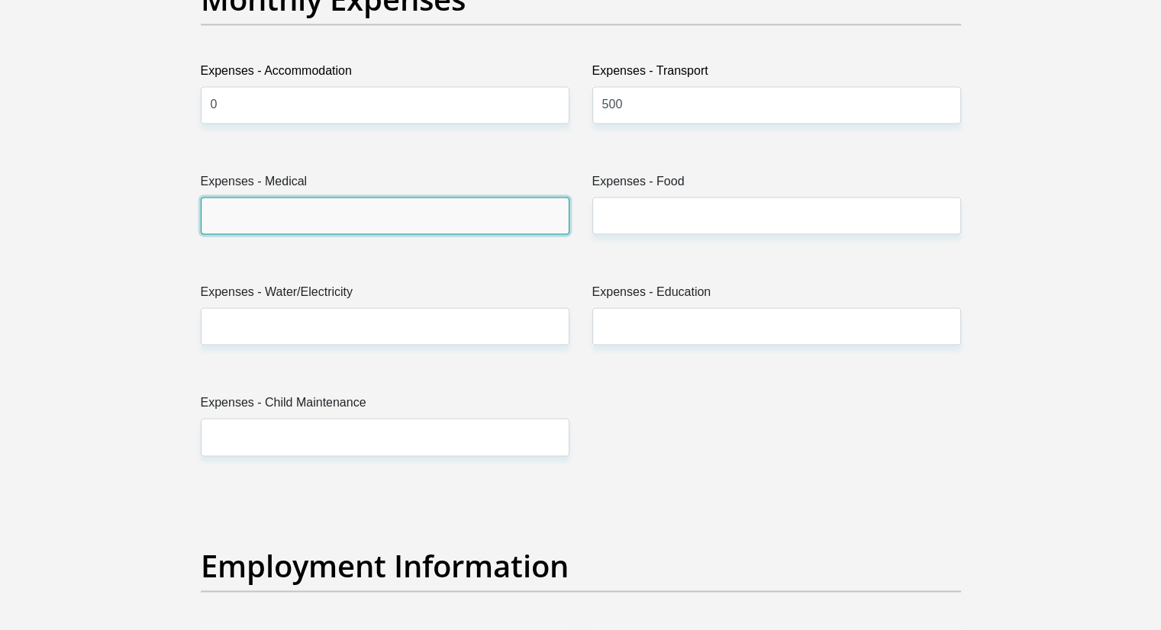
click at [409, 219] on input "Expenses - Medical" at bounding box center [385, 215] width 369 height 37
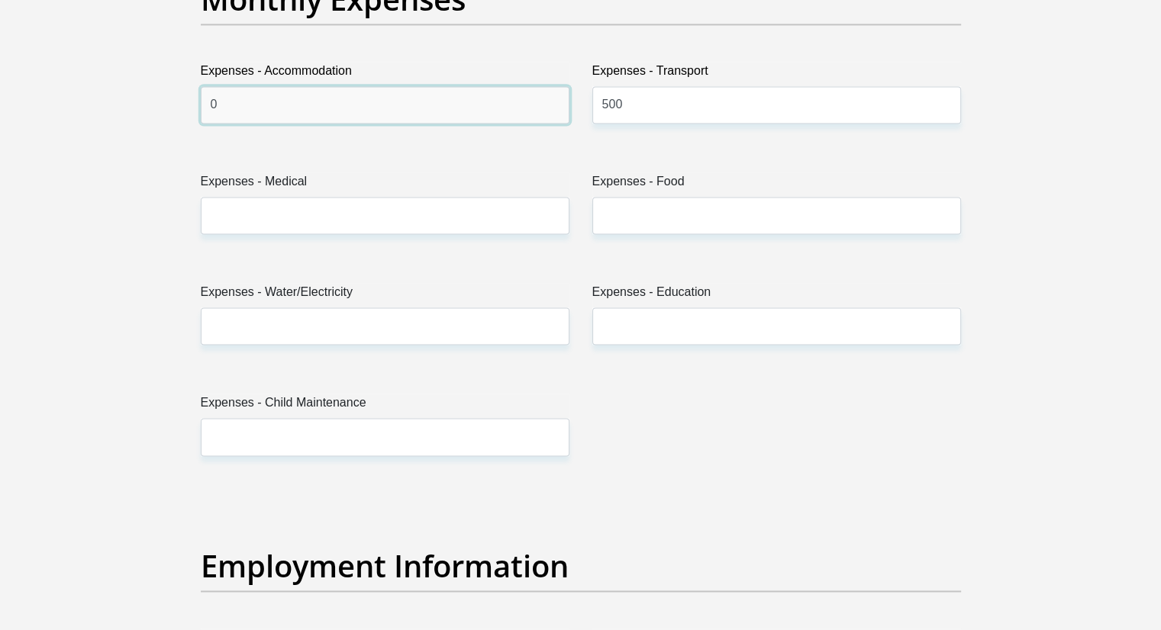
click at [277, 103] on input "0" at bounding box center [385, 104] width 369 height 37
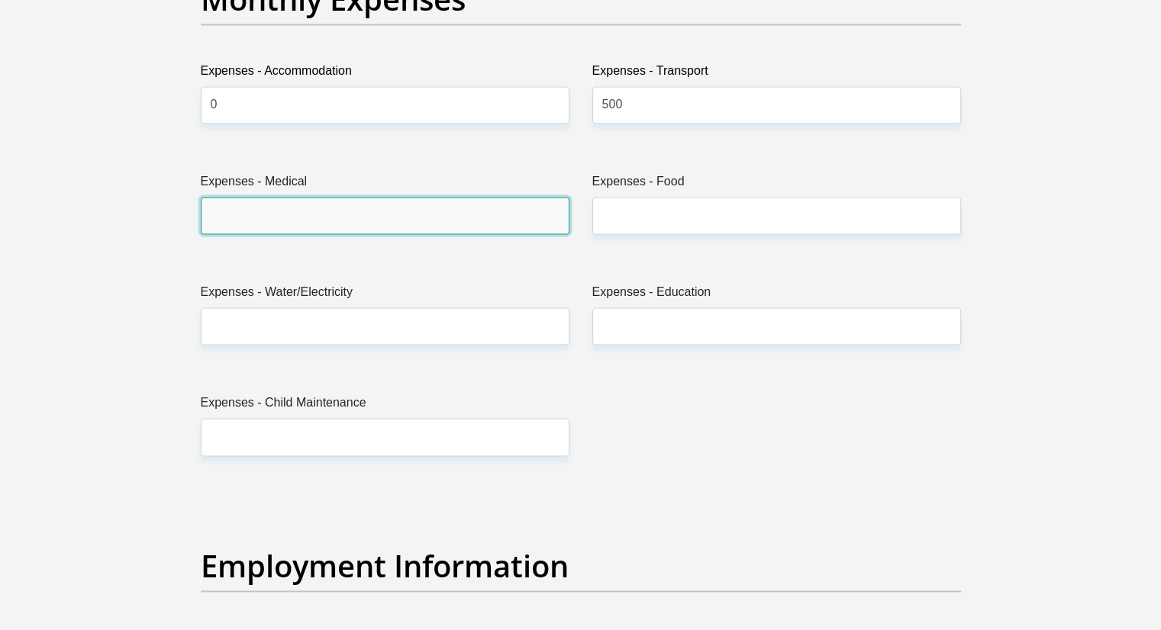
click at [286, 216] on input "Expenses - Medical" at bounding box center [385, 215] width 369 height 37
type input "0"
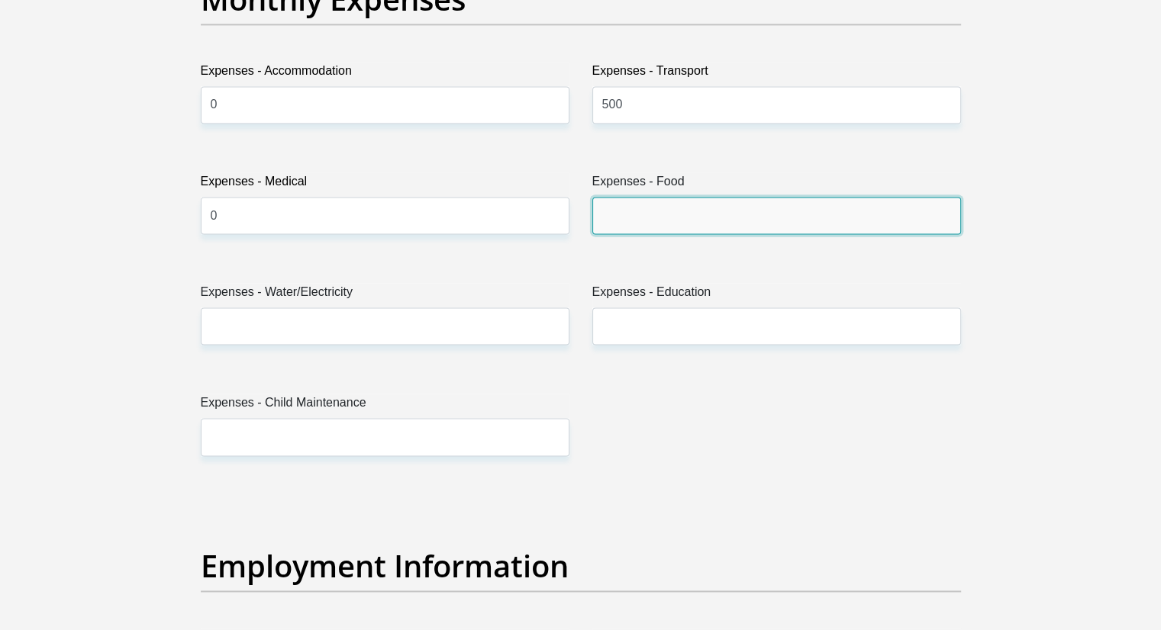
click at [706, 215] on input "Expenses - Food" at bounding box center [776, 215] width 369 height 37
type input "800"
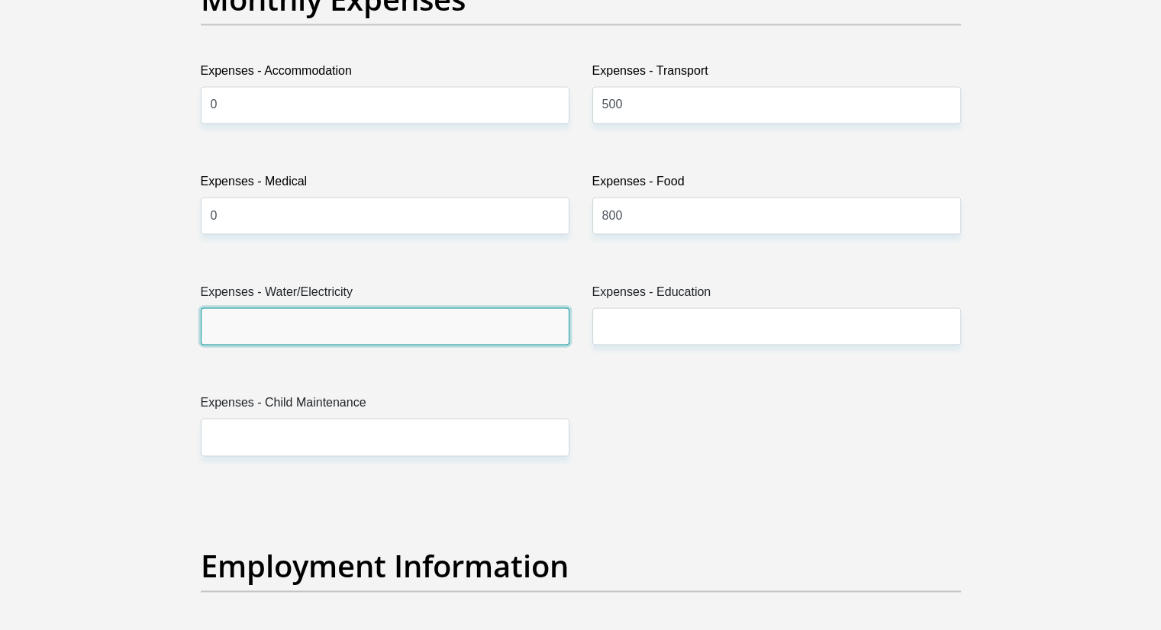
click at [472, 334] on input "Expenses - Water/Electricity" at bounding box center [385, 326] width 369 height 37
type input "0"
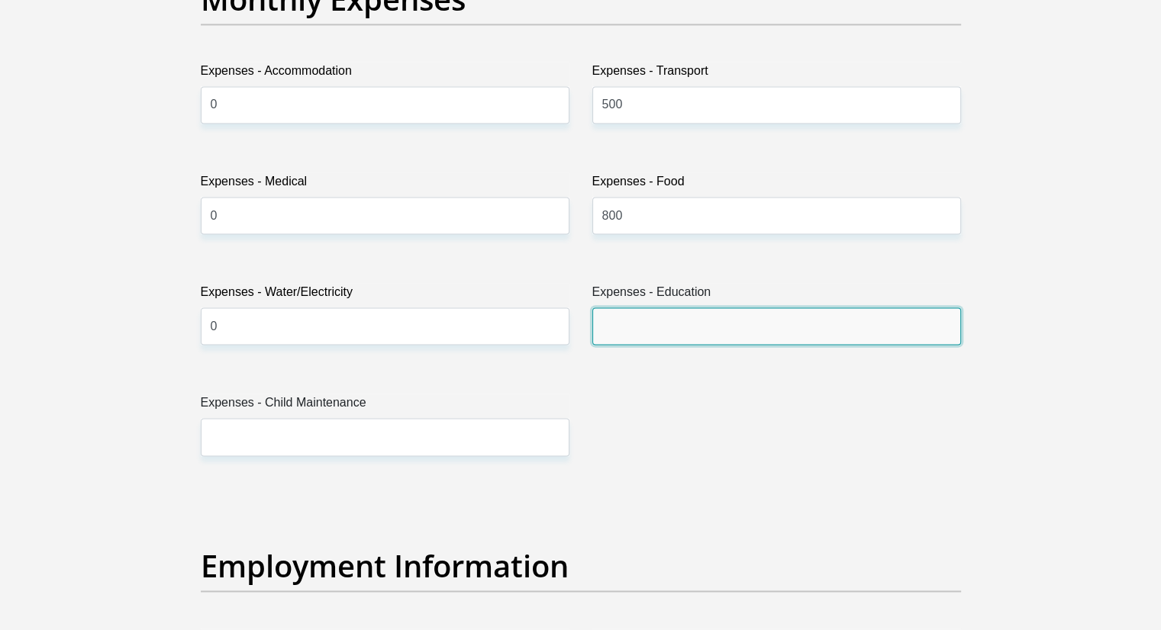
click at [618, 325] on input "Expenses - Education" at bounding box center [776, 326] width 369 height 37
type input "0"
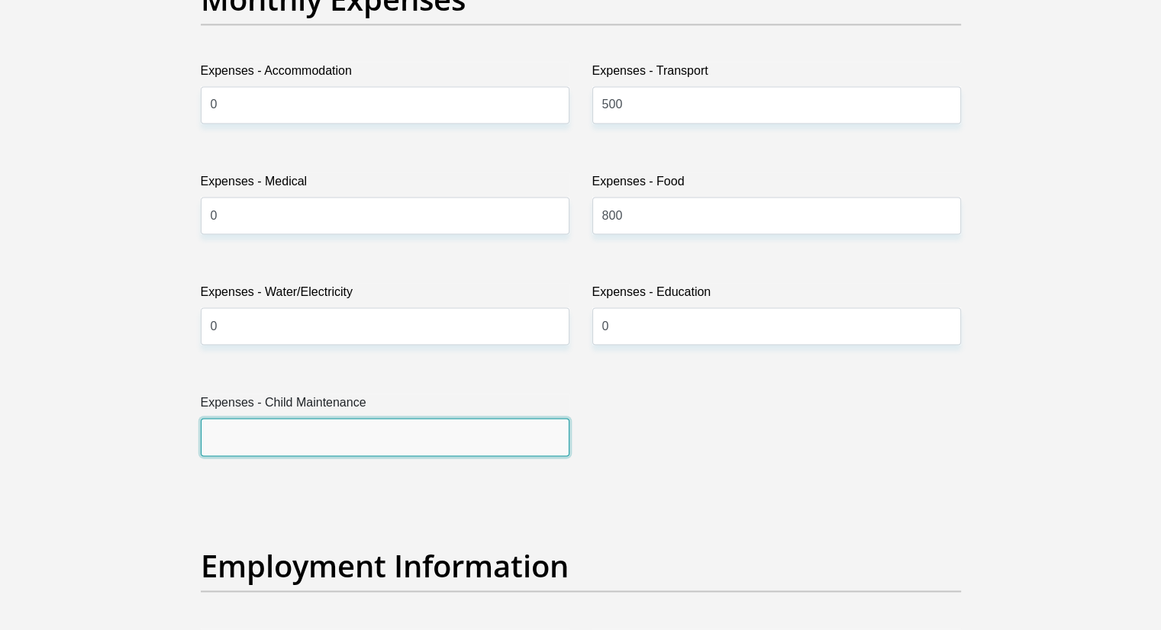
click at [256, 418] on input "Expenses - Child Maintenance" at bounding box center [385, 436] width 369 height 37
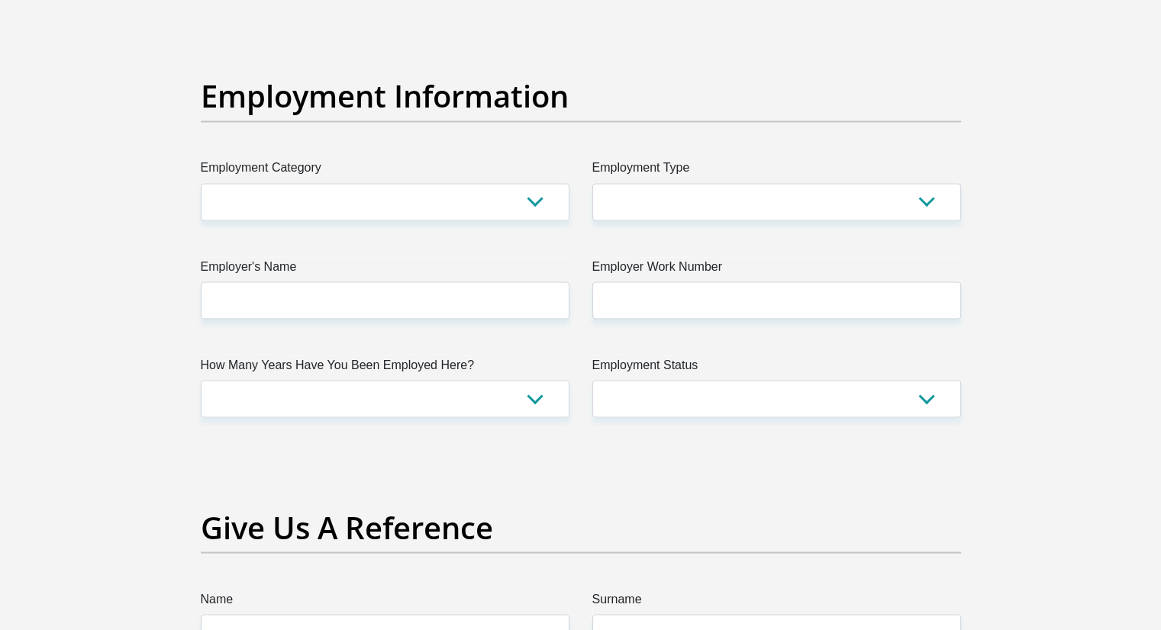
scroll to position [2724, 0]
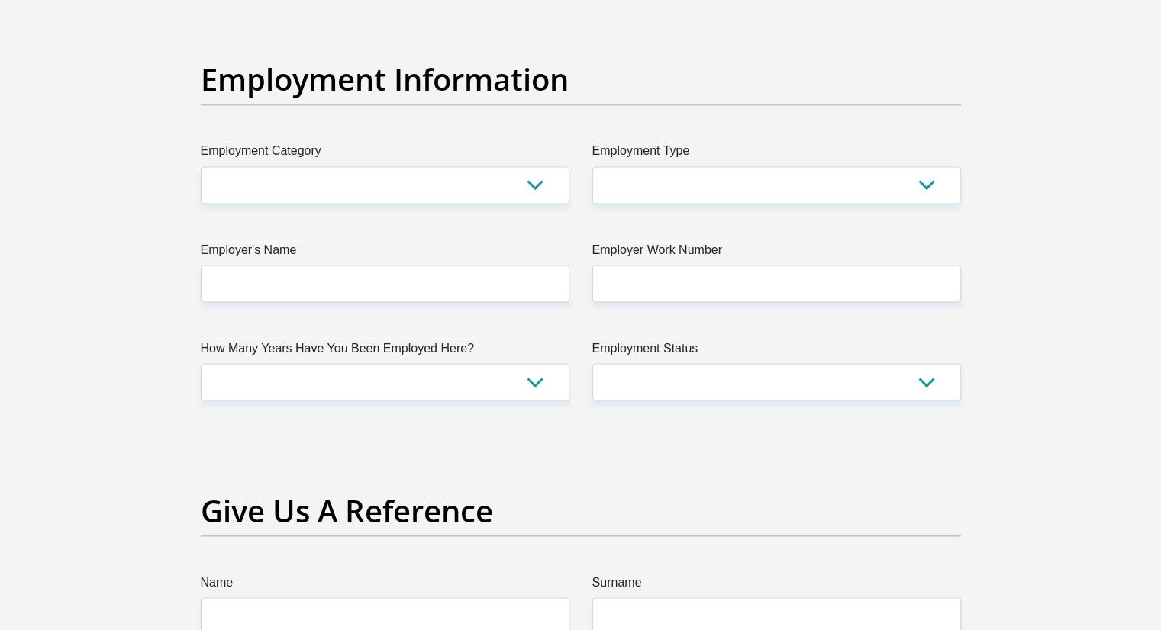
type input "0"
click at [534, 181] on select "AGRICULTURE ALCOHOL & TOBACCO CONSTRUCTION MATERIALS METALLURGY EQUIPMENT FOR R…" at bounding box center [385, 184] width 369 height 37
select select "13"
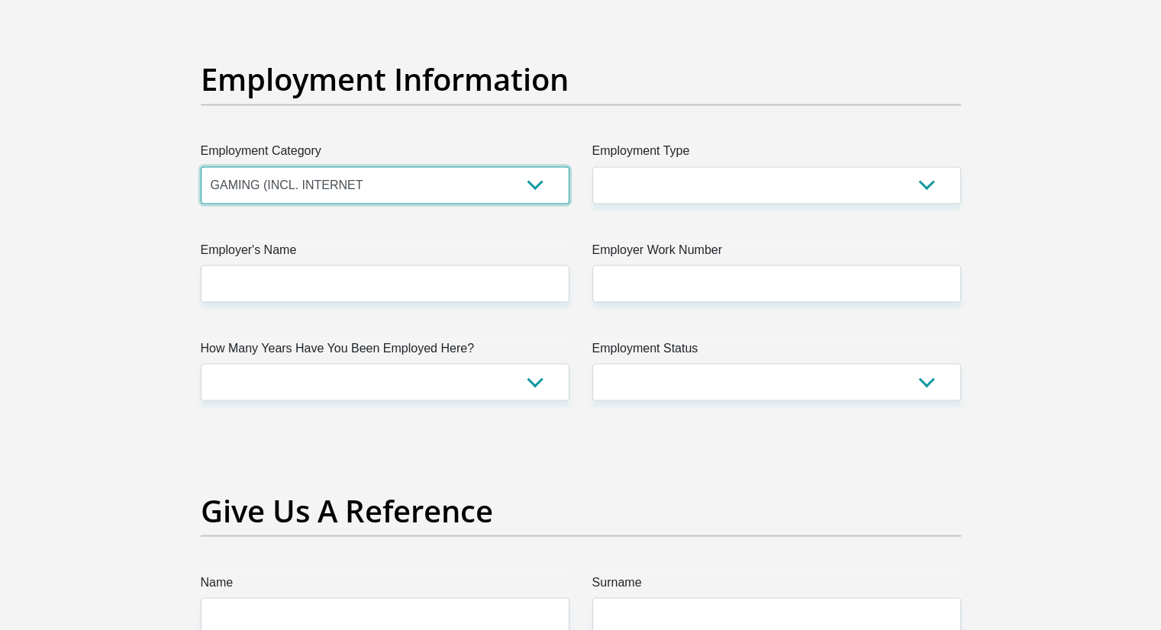
click at [201, 166] on select "AGRICULTURE ALCOHOL & TOBACCO CONSTRUCTION MATERIALS METALLURGY EQUIPMENT FOR R…" at bounding box center [385, 184] width 369 height 37
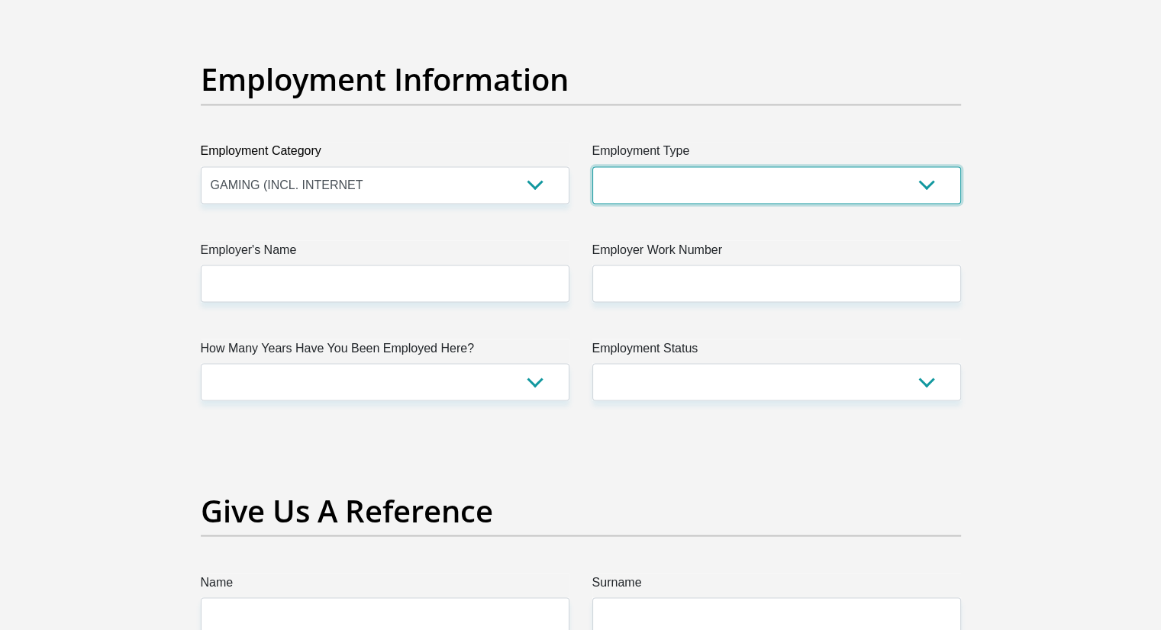
click at [685, 184] on select "College/Lecturer Craft Seller Creative Driver Executive Farmer Forces - Non Com…" at bounding box center [776, 184] width 369 height 37
select select "Unknown/Other"
click at [592, 166] on select "College/Lecturer Craft Seller Creative Driver Executive Farmer Forces - Non Com…" at bounding box center [776, 184] width 369 height 37
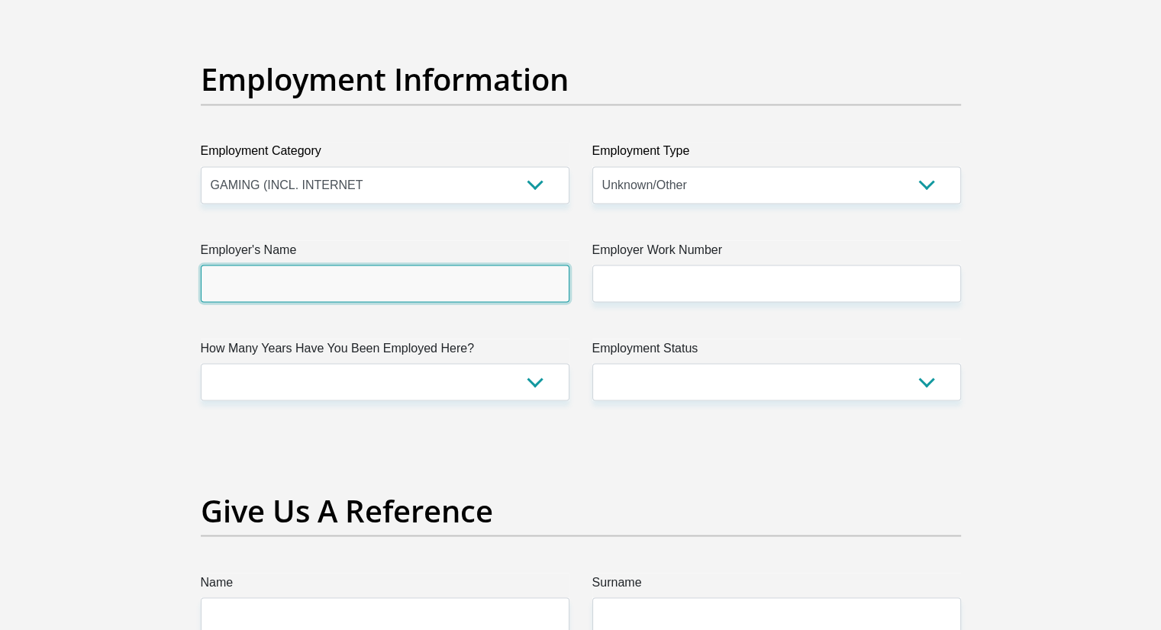
click at [411, 288] on input "Employer's Name" at bounding box center [385, 283] width 369 height 37
type input "sompisiITsolutions"
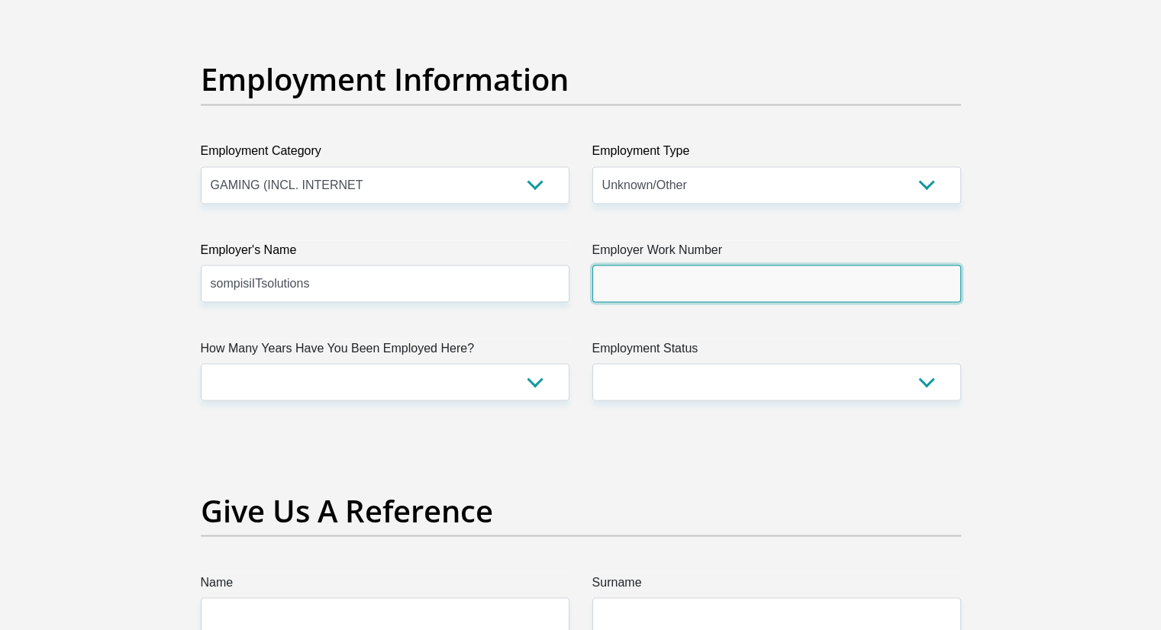
click at [672, 276] on input "Employer Work Number" at bounding box center [776, 283] width 369 height 37
type input "0824206222"
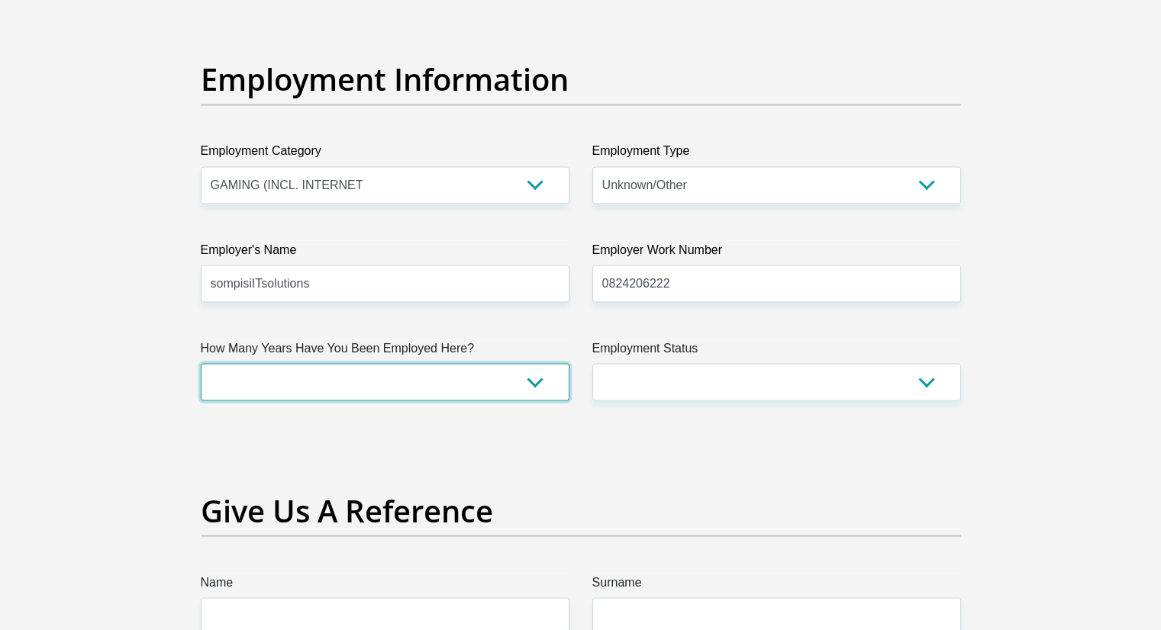
click at [495, 388] on select "less than 1 year 1-3 years 3-5 years 5+ years" at bounding box center [385, 381] width 369 height 37
select select "6"
click at [201, 363] on select "less than 1 year 1-3 years 3-5 years 5+ years" at bounding box center [385, 381] width 369 height 37
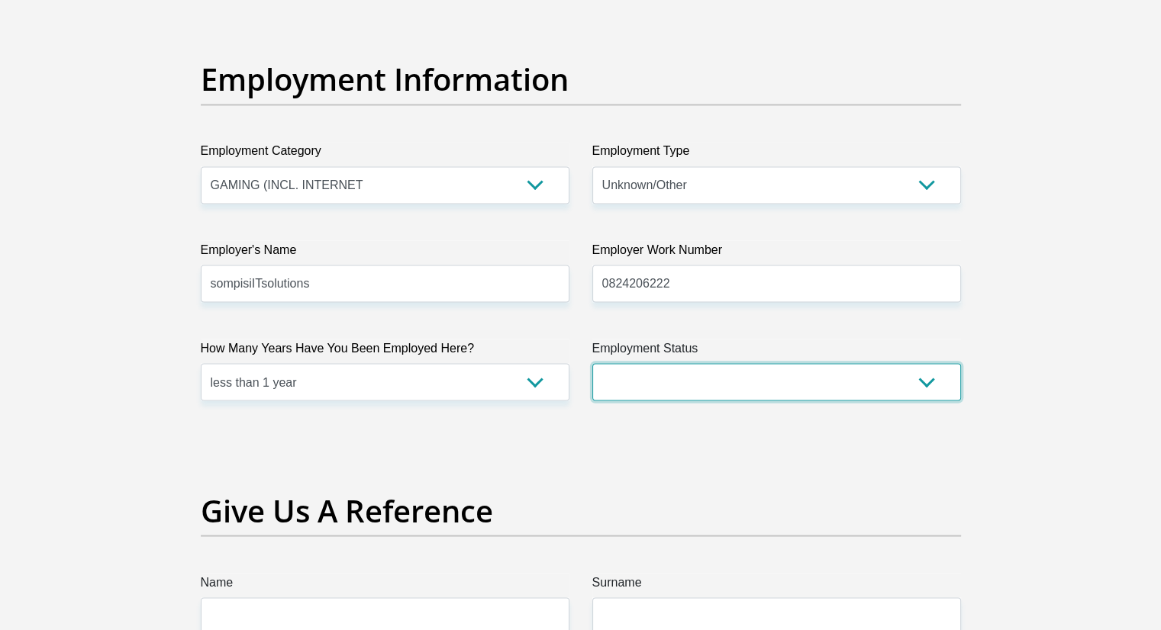
click at [696, 375] on select "Permanent/Full-time Part-time/Casual [DEMOGRAPHIC_DATA] Worker Self-Employed Ho…" at bounding box center [776, 381] width 369 height 37
select select "1"
click at [592, 363] on select "Permanent/Full-time Part-time/Casual [DEMOGRAPHIC_DATA] Worker Self-Employed Ho…" at bounding box center [776, 381] width 369 height 37
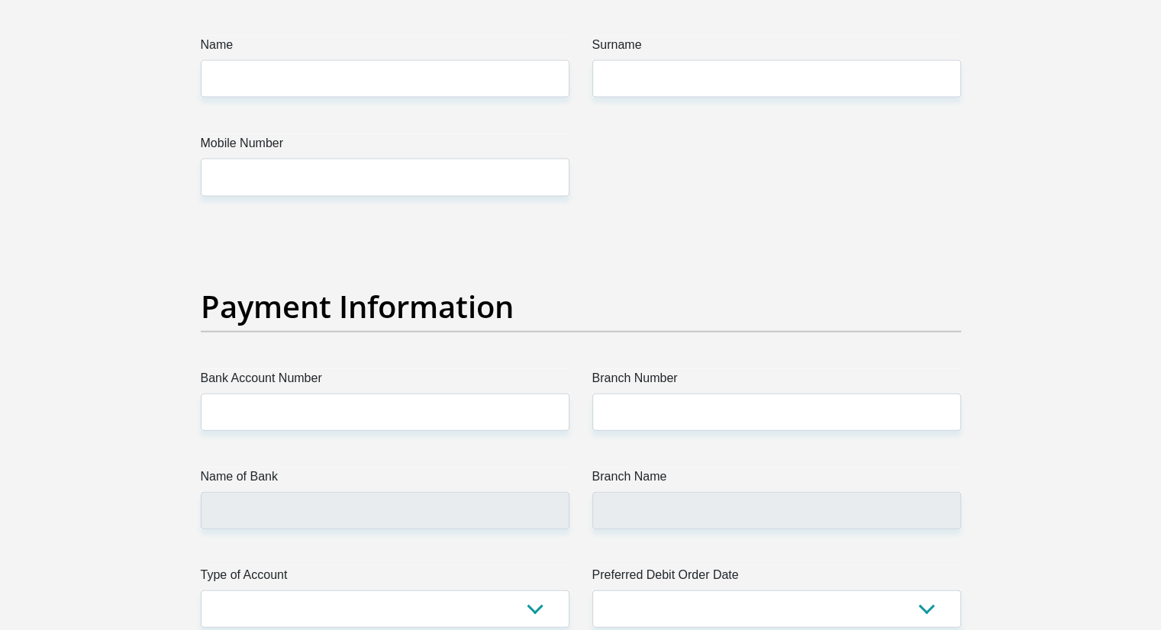
scroll to position [3239, 0]
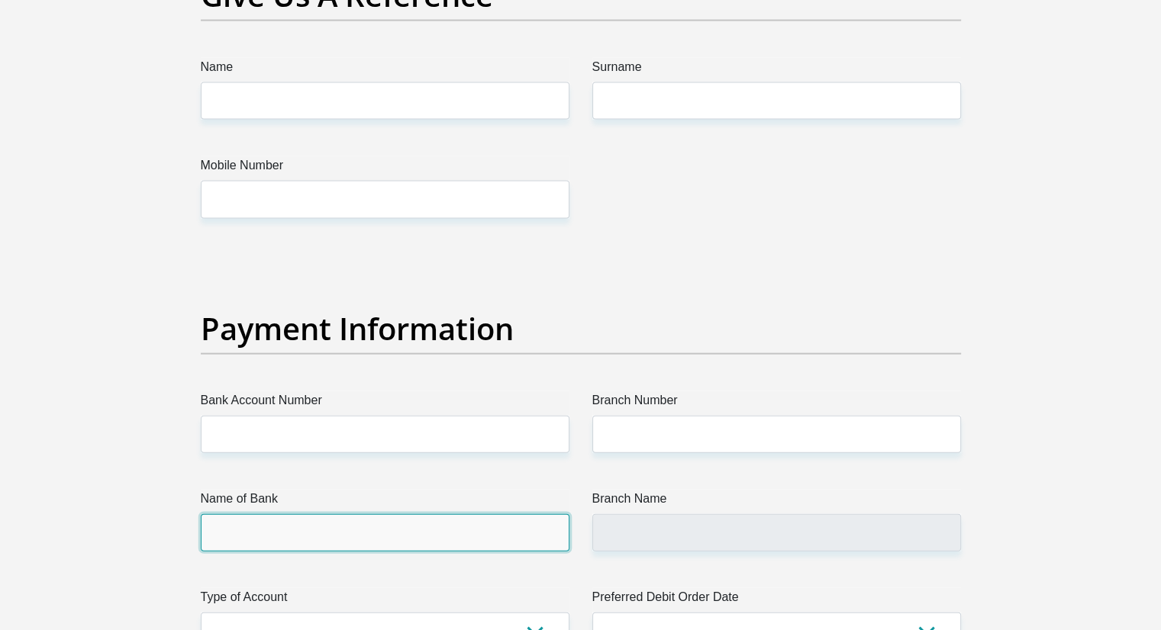
click at [472, 518] on input "Name of Bank" at bounding box center [385, 532] width 369 height 37
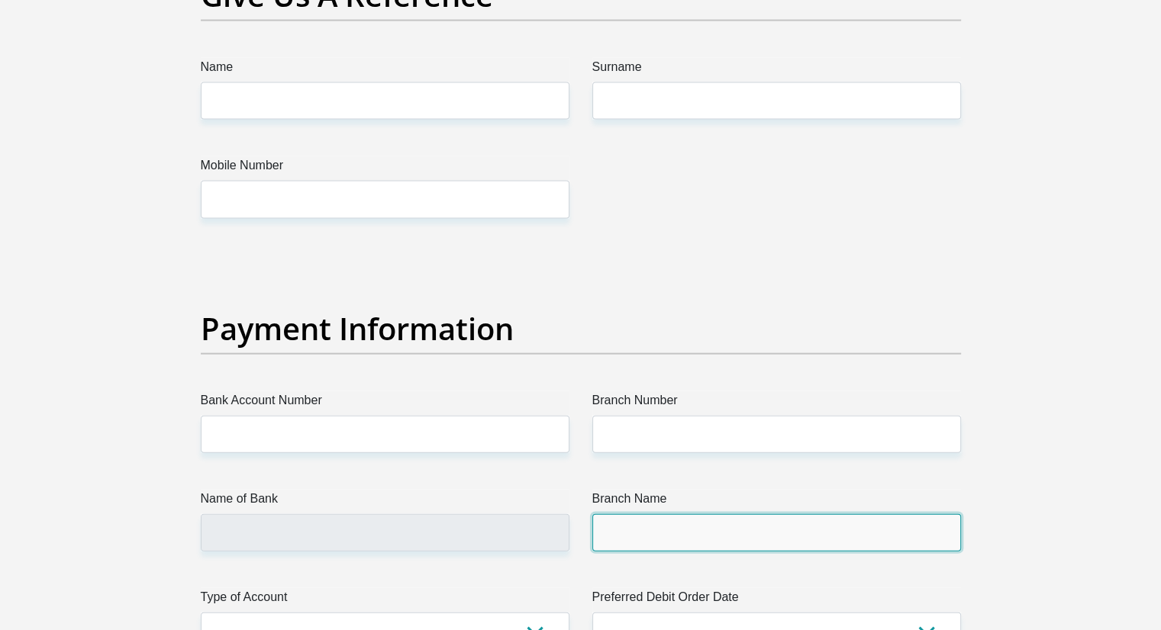
click at [675, 521] on input "Branch Name" at bounding box center [776, 532] width 369 height 37
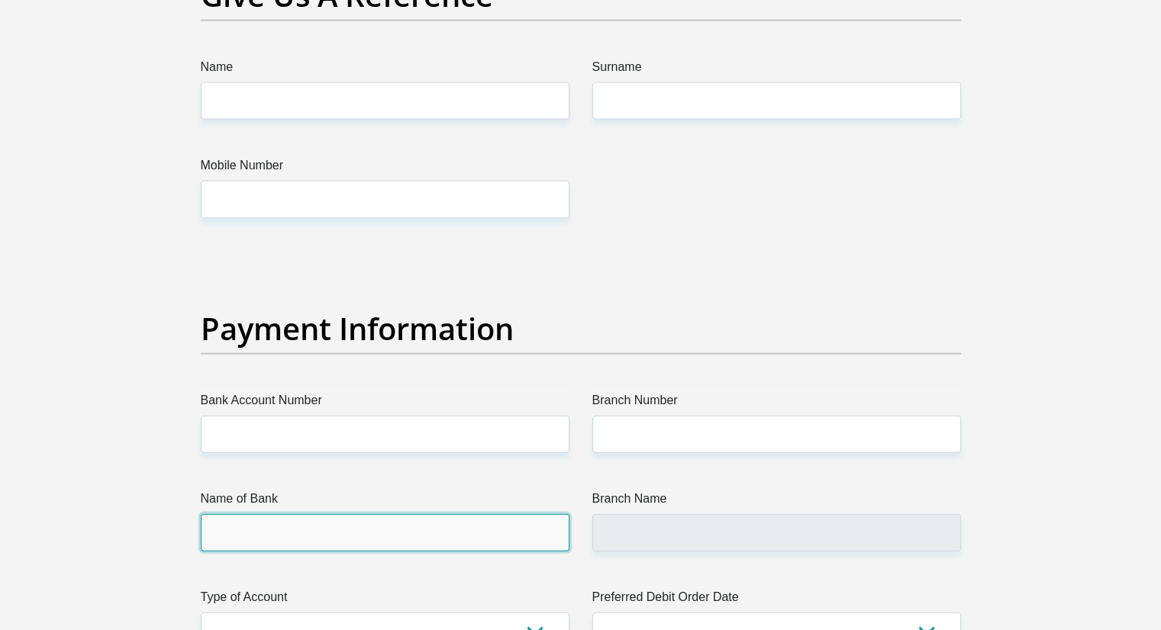
click at [515, 526] on input "Name of Bank" at bounding box center [385, 532] width 369 height 37
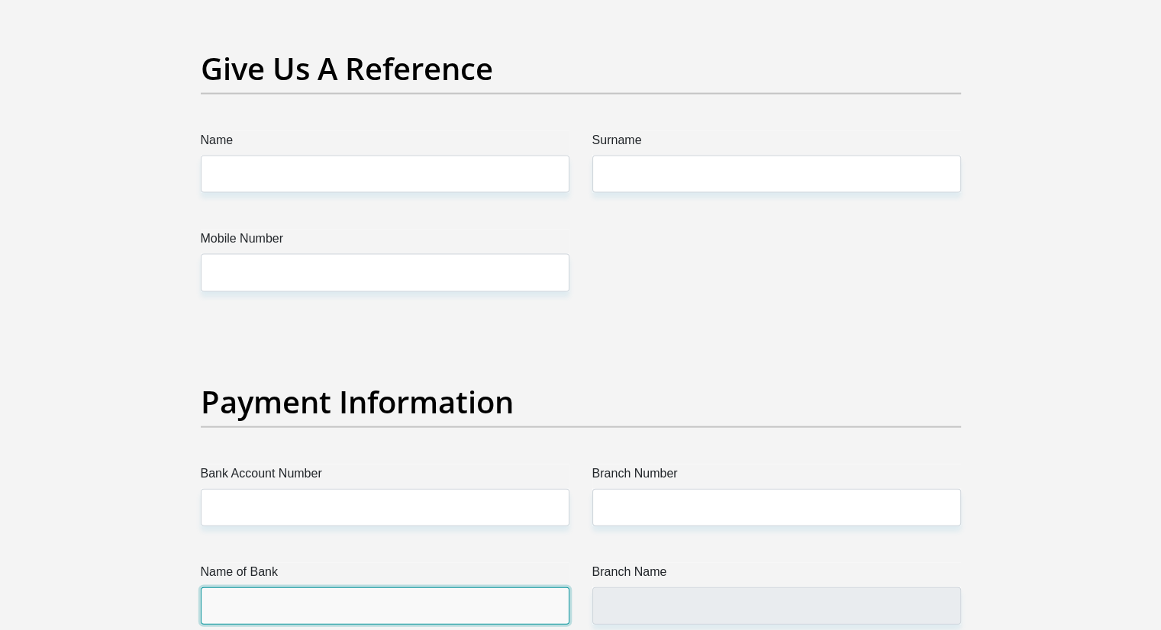
scroll to position [3160, 0]
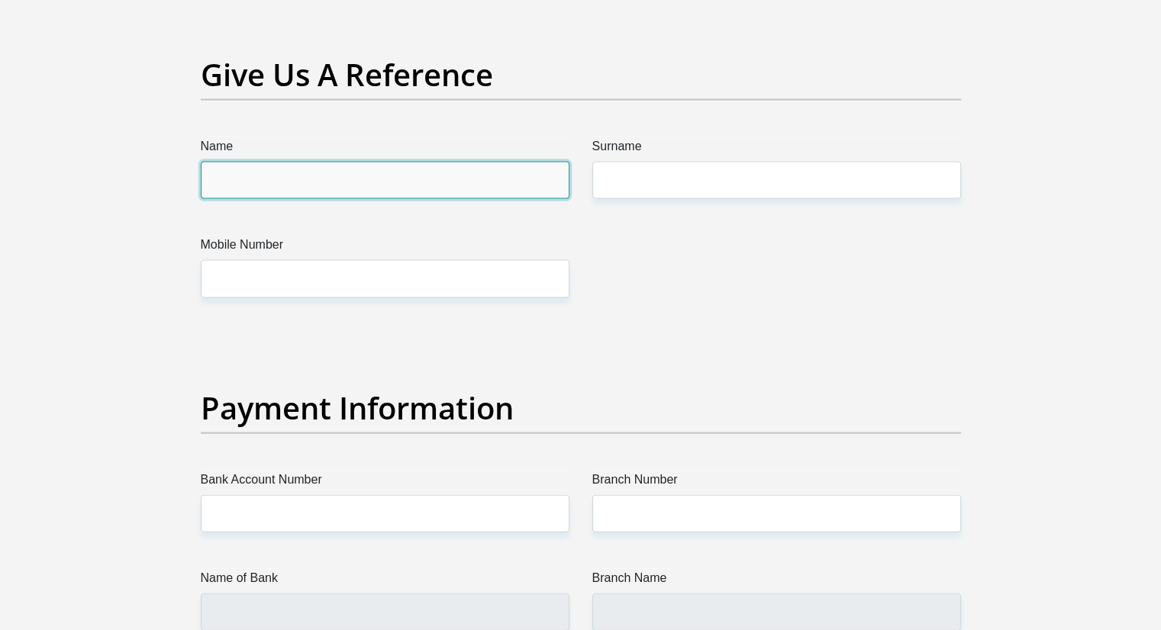
click at [317, 175] on input "Name" at bounding box center [385, 180] width 369 height 37
type input "Nozukile"
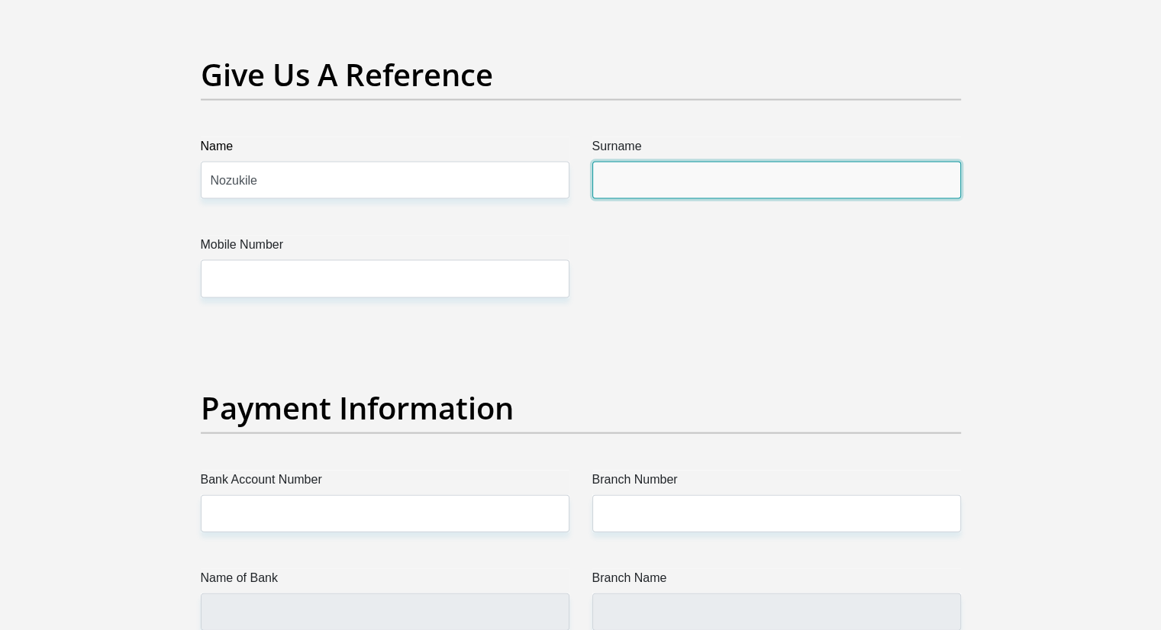
click at [614, 178] on input "Surname" at bounding box center [776, 180] width 369 height 37
type input "Xanywa"
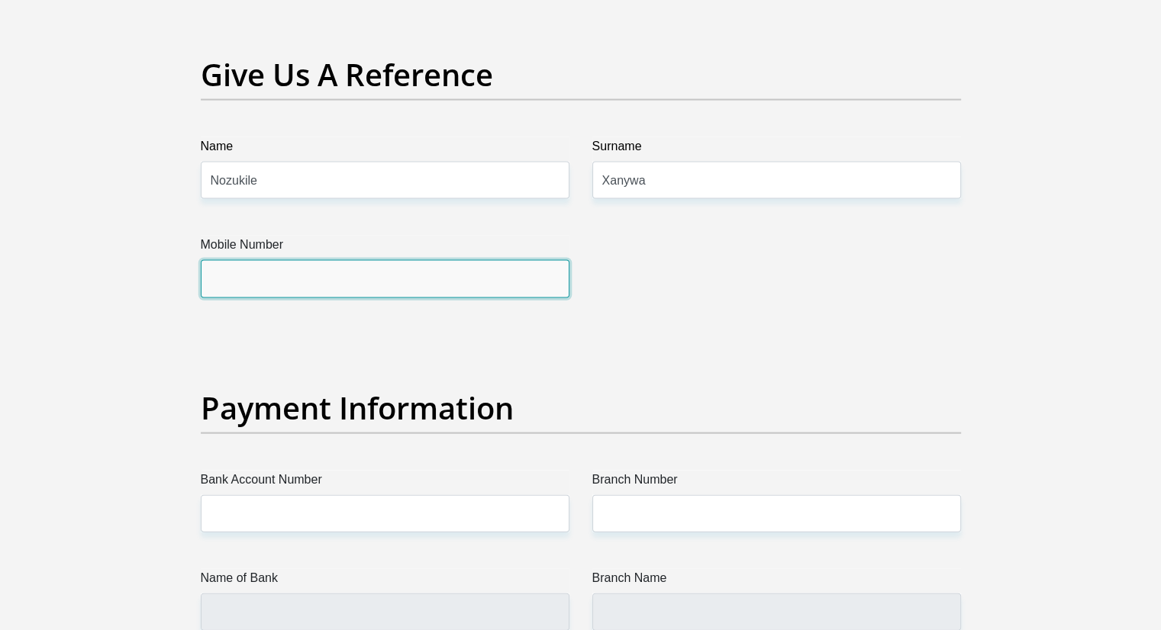
click at [366, 276] on input "Mobile Number" at bounding box center [385, 278] width 369 height 37
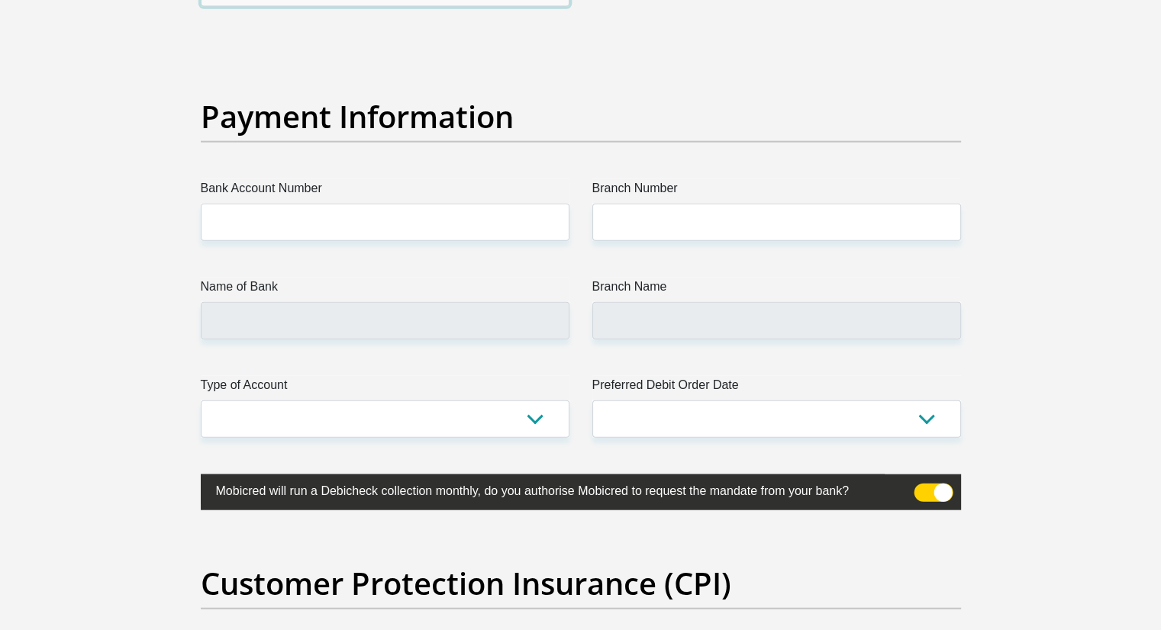
scroll to position [3446, 0]
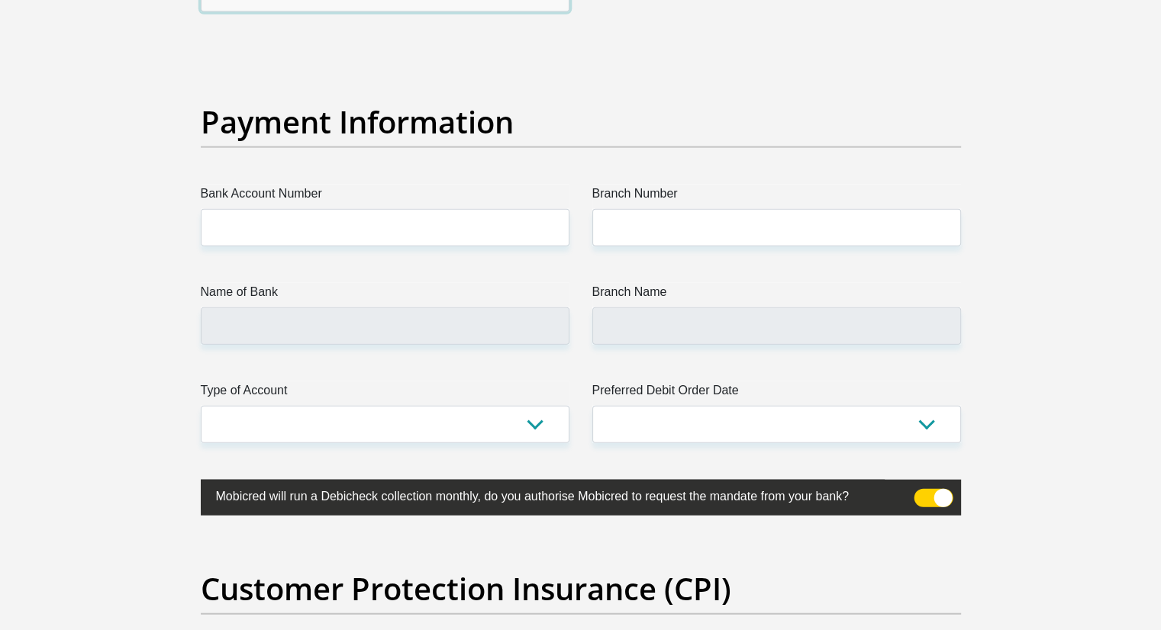
type input "0634400231"
click at [371, 218] on input "Bank Account Number" at bounding box center [385, 227] width 369 height 37
type input "10240334785"
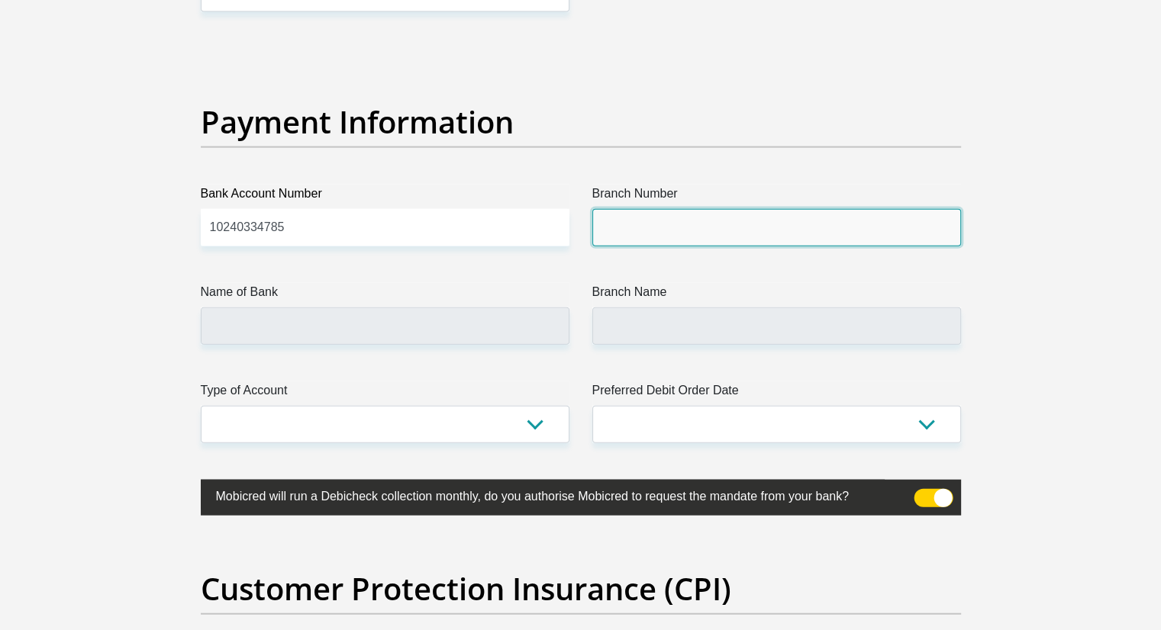
click at [638, 224] on input "Branch Number" at bounding box center [776, 227] width 369 height 37
type input "001110"
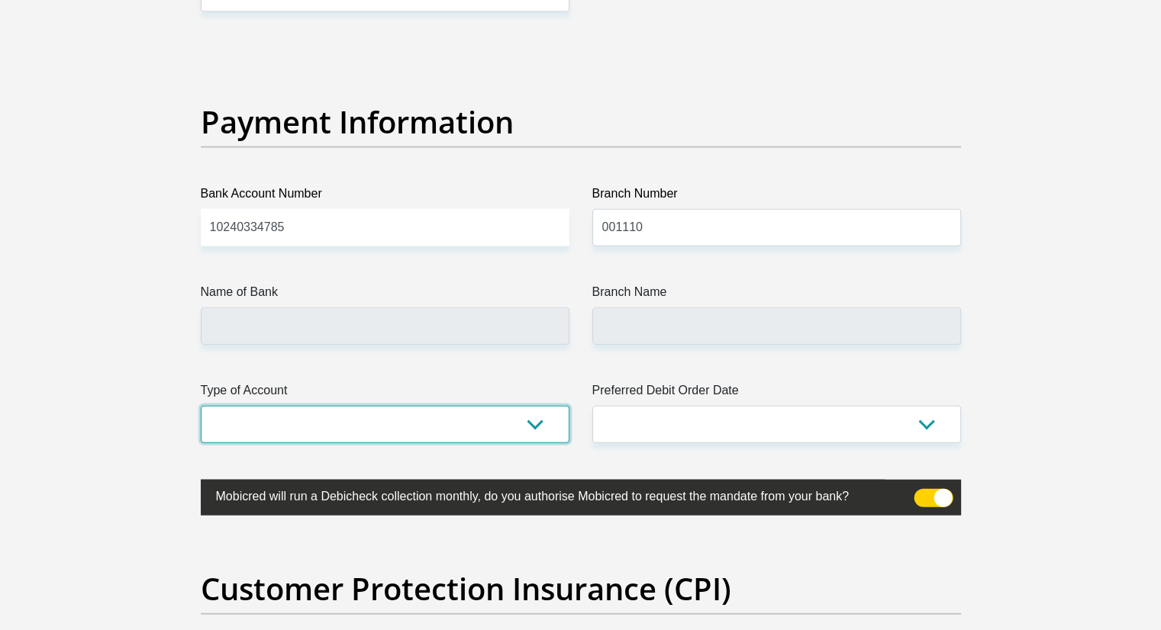
click at [530, 432] on select "Cheque Savings" at bounding box center [385, 424] width 369 height 37
click at [334, 506] on label "Mobicred will run a Debicheck collection monthly, do you authorise Mobicred to …" at bounding box center [543, 495] width 684 height 30
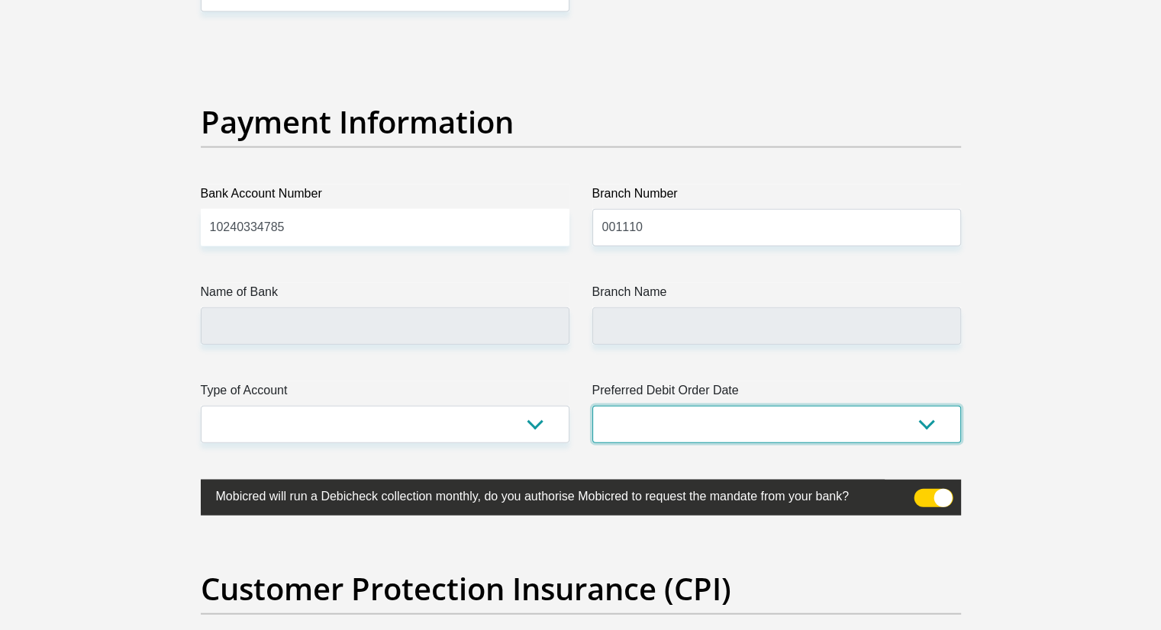
click at [738, 424] on select "1st 2nd 3rd 4th 5th 7th 18th 19th 20th 21st 22nd 23rd 24th 25th 26th 27th 28th …" at bounding box center [776, 424] width 369 height 37
select select "30"
click at [592, 406] on select "1st 2nd 3rd 4th 5th 7th 18th 19th 20th 21st 22nd 23rd 24th 25th 26th 27th 28th …" at bounding box center [776, 424] width 369 height 37
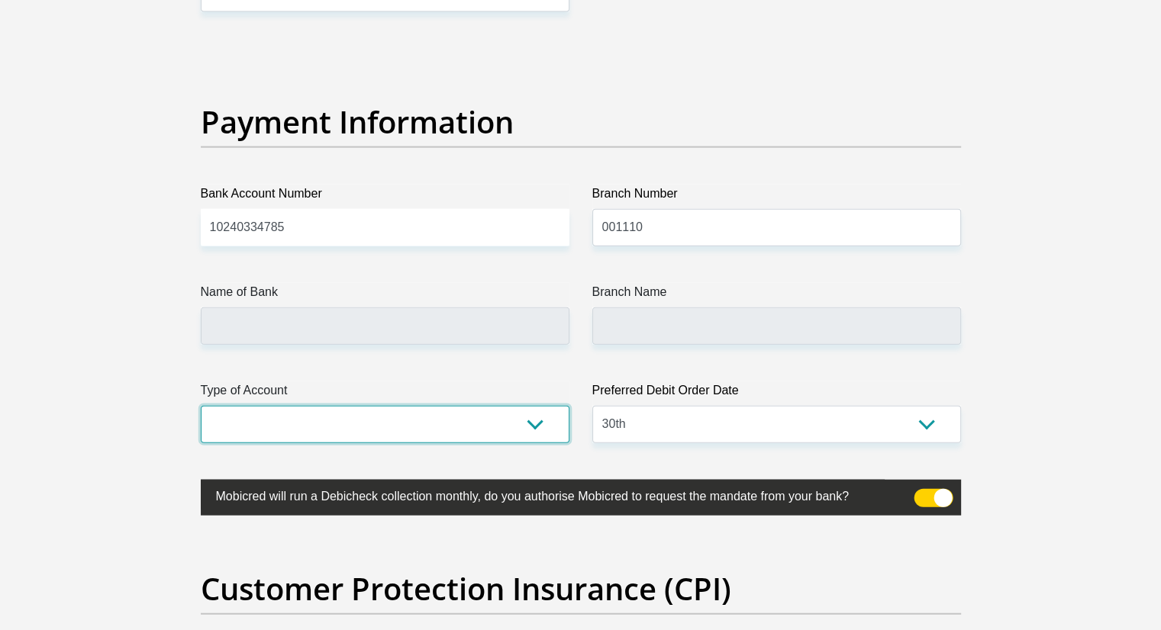
click at [532, 433] on select "Cheque Savings" at bounding box center [385, 424] width 369 height 37
select select "SAV"
click at [201, 406] on select "Cheque Savings" at bounding box center [385, 424] width 369 height 37
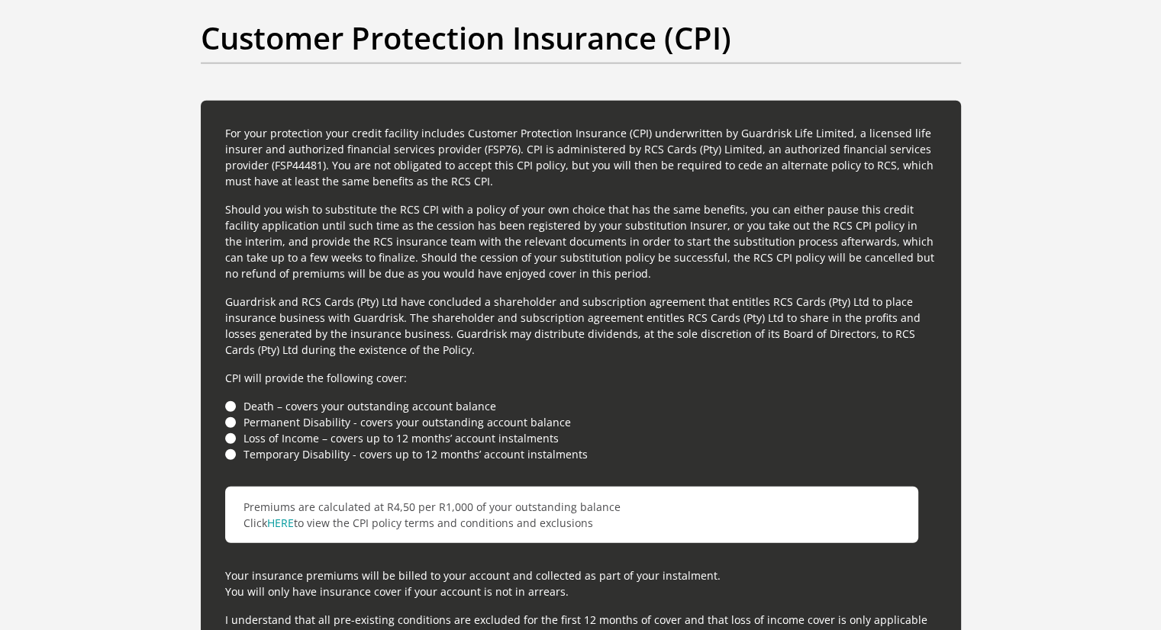
scroll to position [4549, 0]
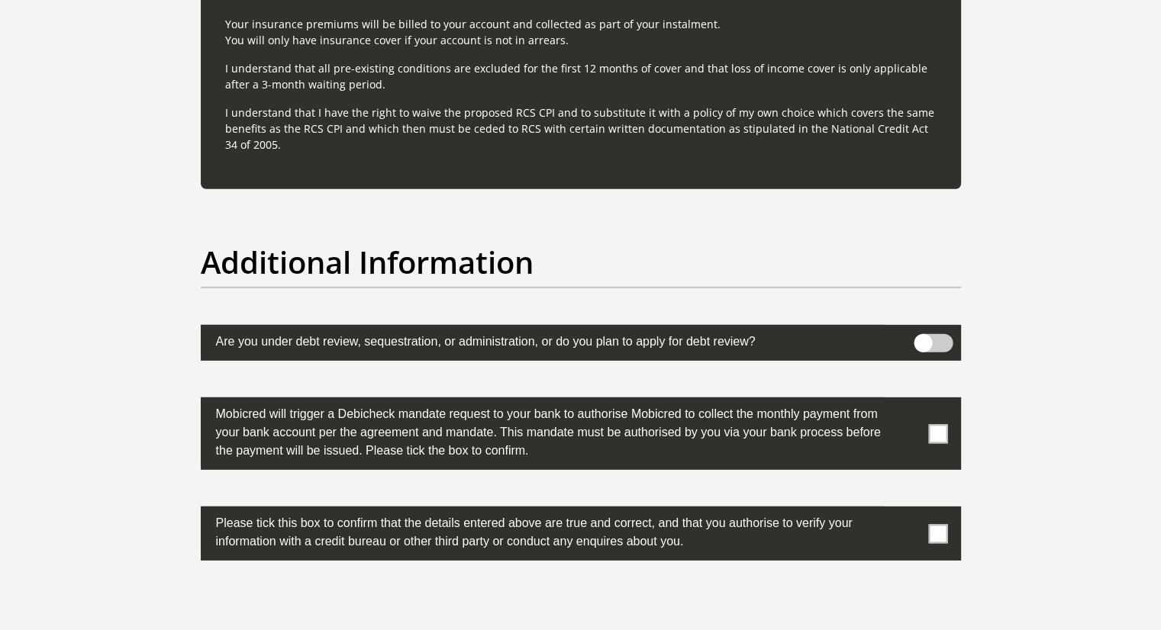
click at [934, 437] on span at bounding box center [937, 433] width 19 height 19
click at [907, 401] on input "checkbox" at bounding box center [907, 401] width 0 height 0
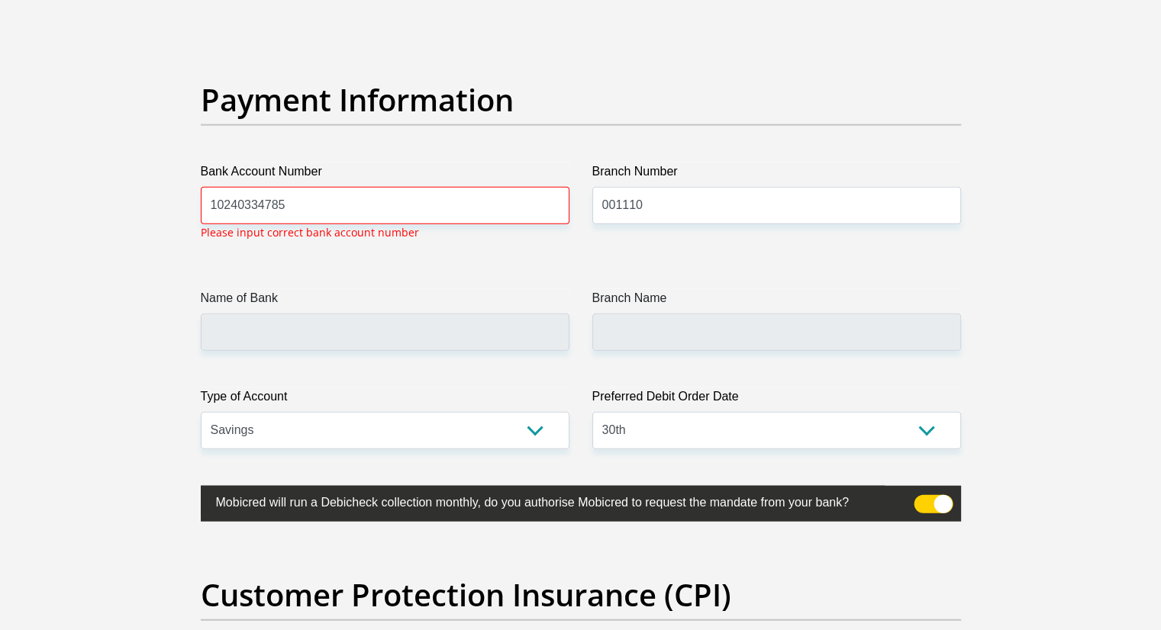
scroll to position [3461, 0]
